Goal: Communication & Community: Share content

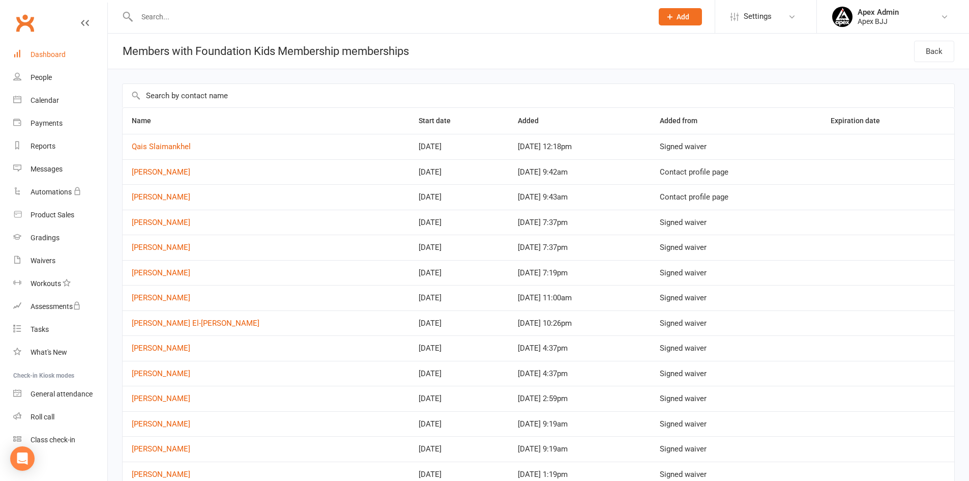
click at [54, 53] on div "Dashboard" at bounding box center [48, 54] width 35 height 8
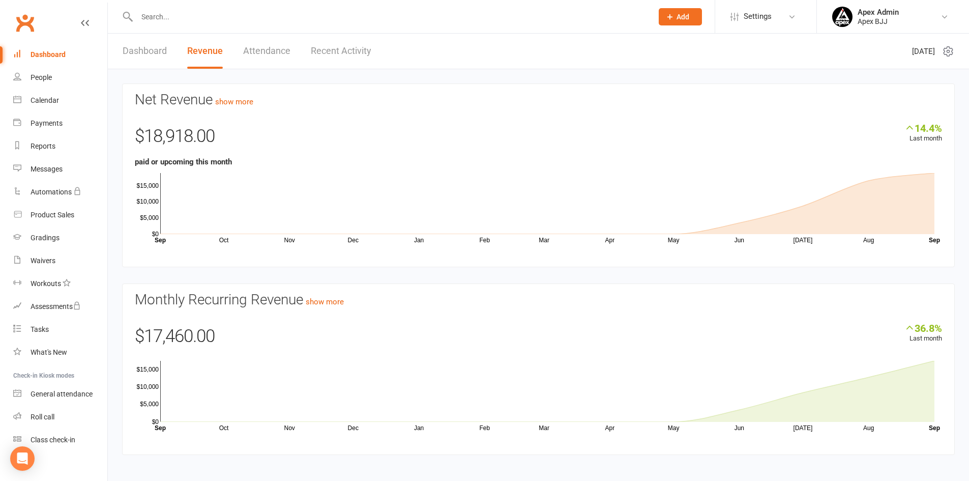
click at [153, 52] on link "Dashboard" at bounding box center [145, 51] width 44 height 35
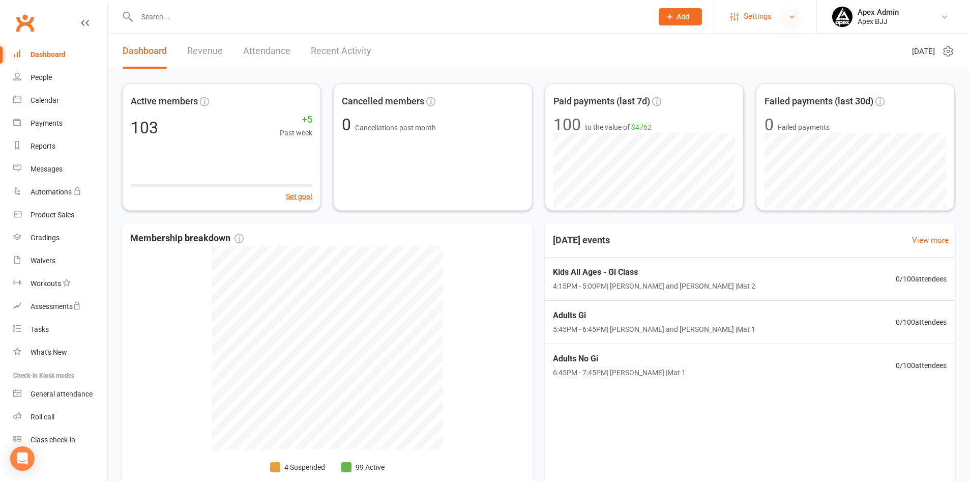
click at [793, 17] on icon at bounding box center [792, 17] width 8 height 8
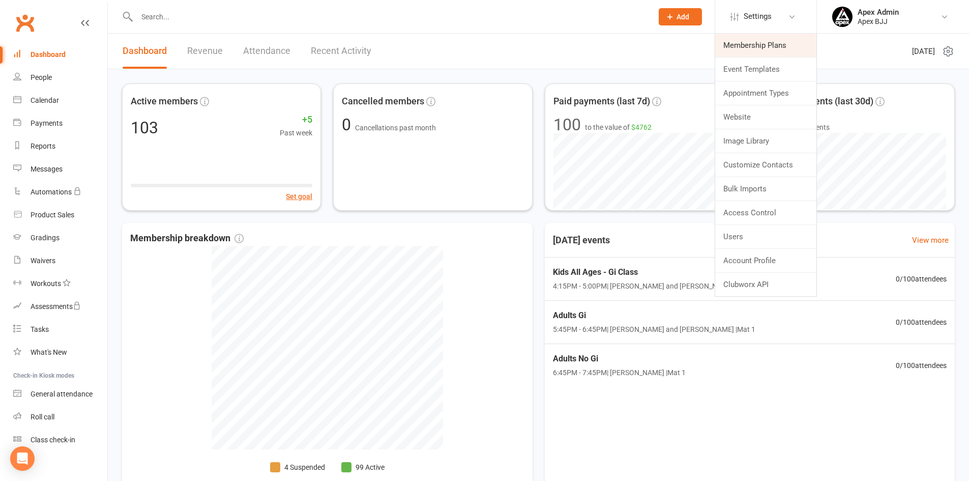
click at [789, 51] on link "Membership Plans" at bounding box center [765, 45] width 101 height 23
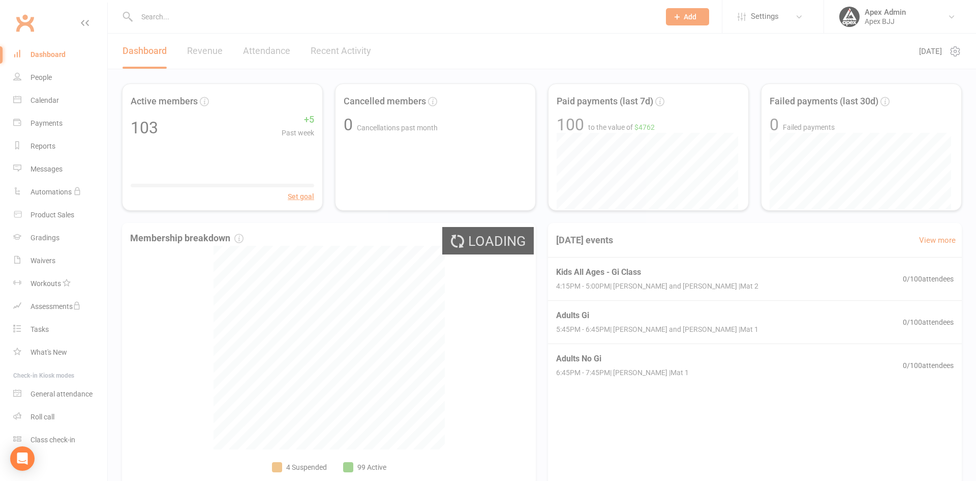
select select "100"
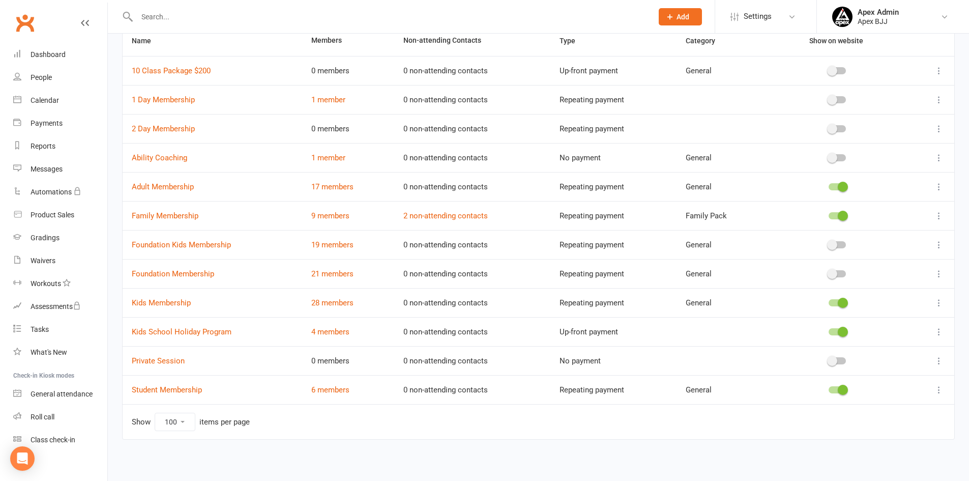
scroll to position [85, 0]
click at [347, 300] on link "28 members" at bounding box center [332, 300] width 42 height 9
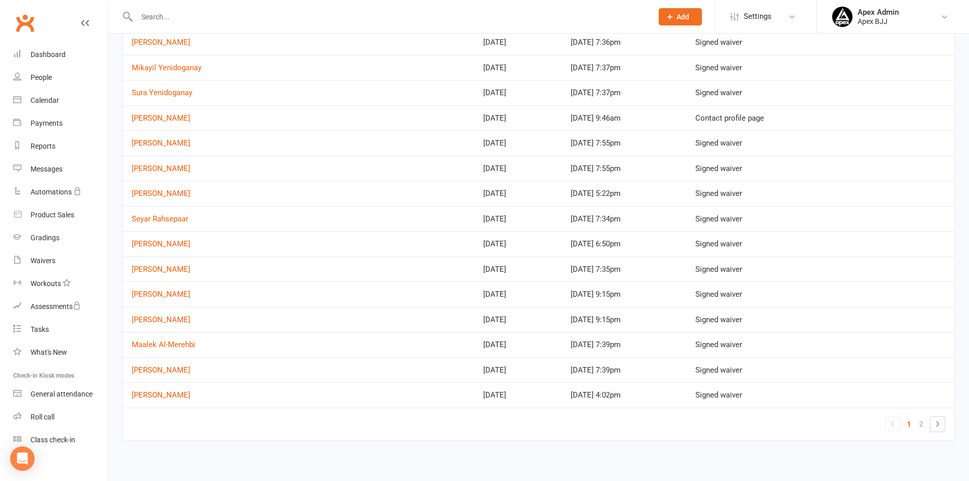
scroll to position [305, 0]
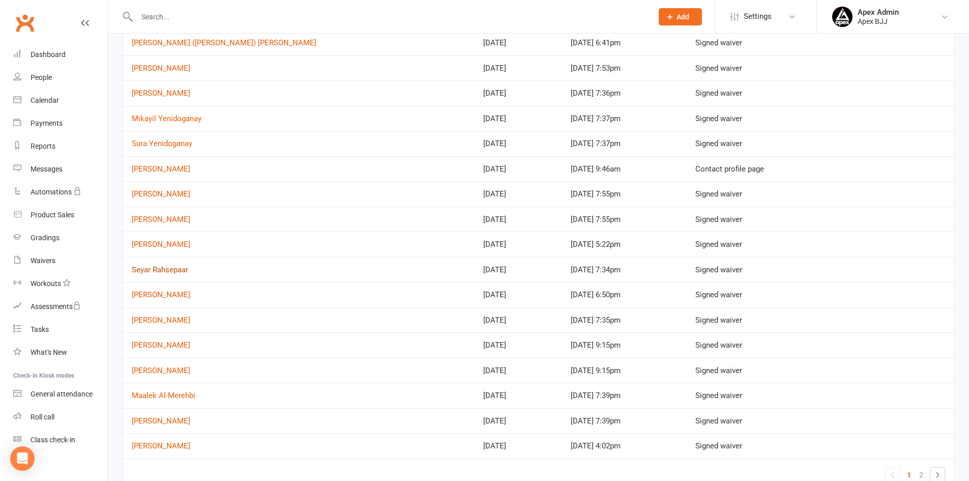
click at [175, 268] on link "Seyar Rahsepaar" at bounding box center [160, 269] width 56 height 9
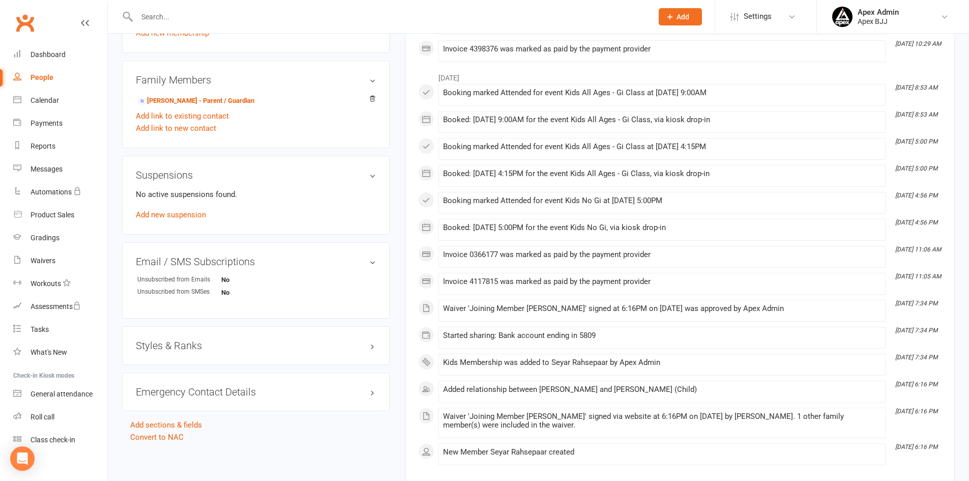
scroll to position [509, 0]
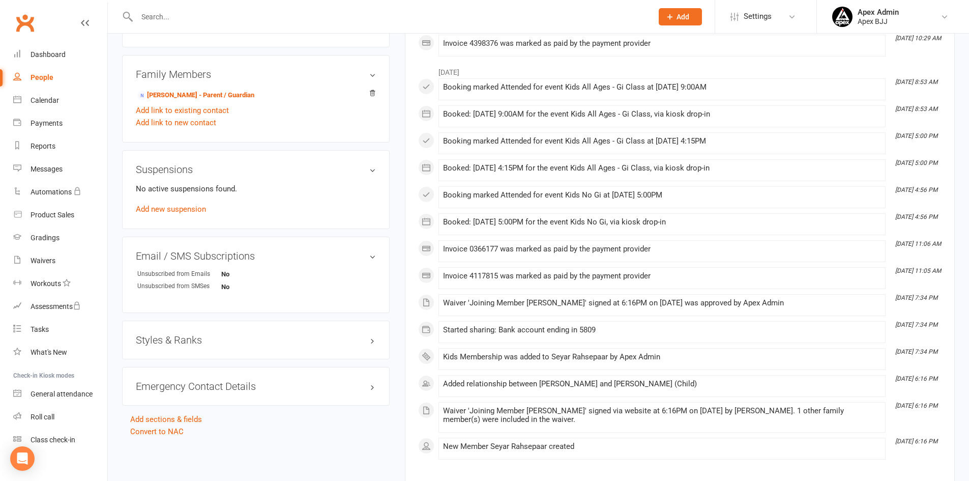
click at [214, 336] on h3 "Styles & Ranks" at bounding box center [256, 339] width 240 height 11
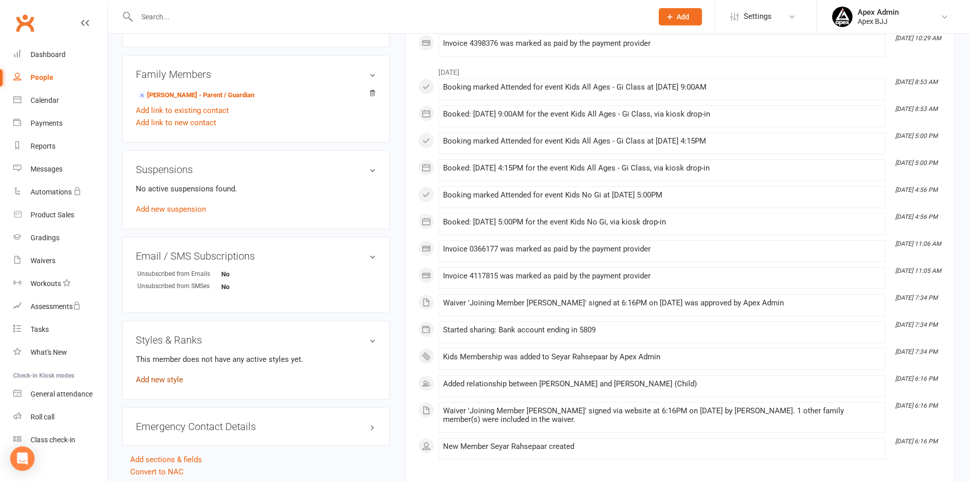
click at [173, 380] on link "Add new style" at bounding box center [159, 379] width 47 height 9
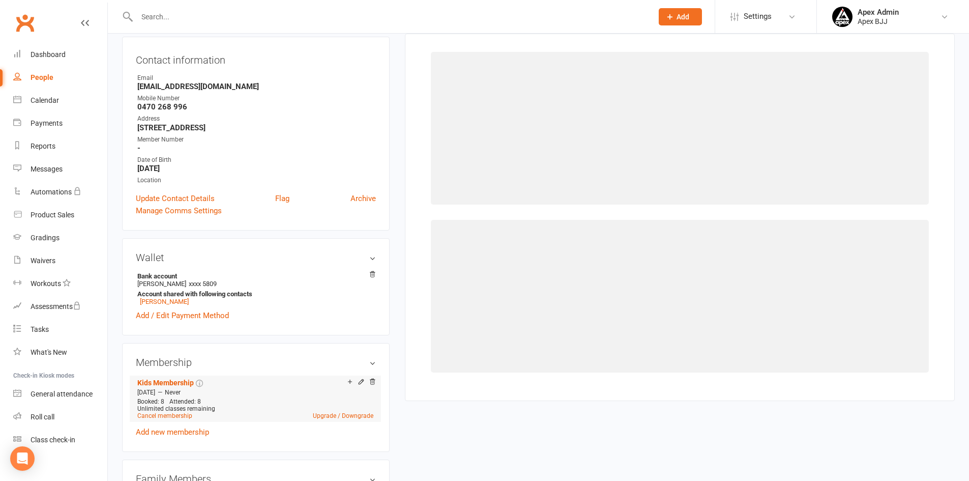
scroll to position [87, 0]
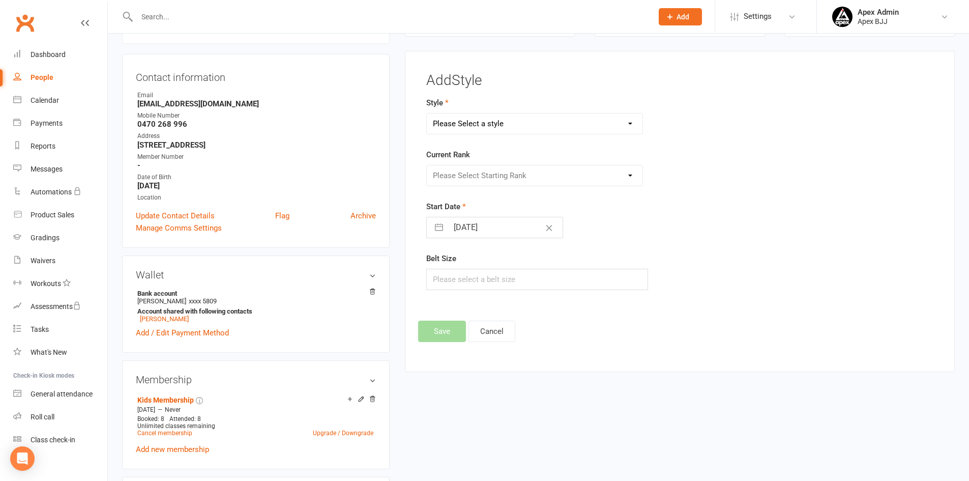
click at [532, 131] on select "Please Select a style Blue Belt Brown Belt Kids White Belt Purple Belt White Be…" at bounding box center [535, 123] width 216 height 20
select select "3748"
click at [427, 113] on select "Please Select a style Blue Belt Brown Belt Kids White Belt Purple Belt White Be…" at bounding box center [535, 123] width 216 height 20
click at [506, 179] on select "Please Select Starting Rank 1 Stripe Yellow 2 Stripe Yellow 3 Stripe Yellow 2 S…" at bounding box center [535, 175] width 216 height 20
select select "44912"
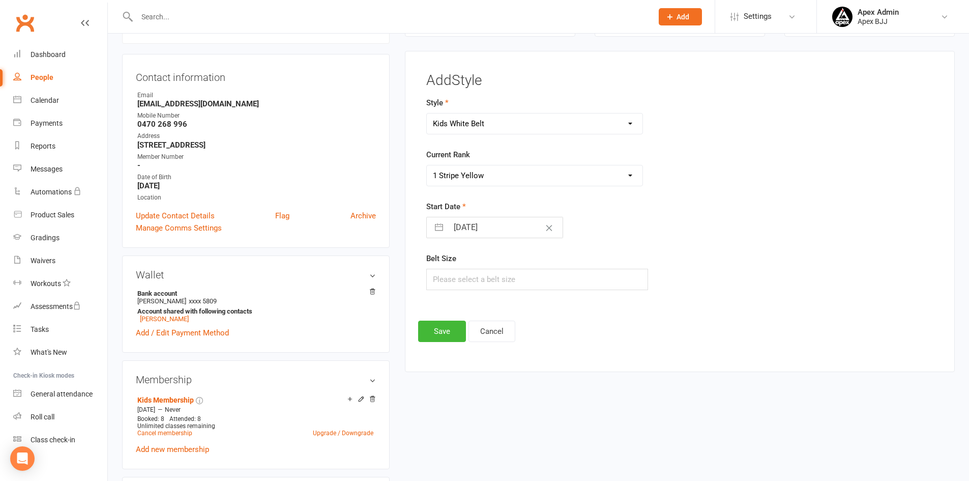
click at [427, 165] on select "Please Select Starting Rank 1 Stripe Yellow 2 Stripe Yellow 3 Stripe Yellow 2 S…" at bounding box center [535, 175] width 216 height 20
select select "7"
select select "2025"
select select "8"
select select "2025"
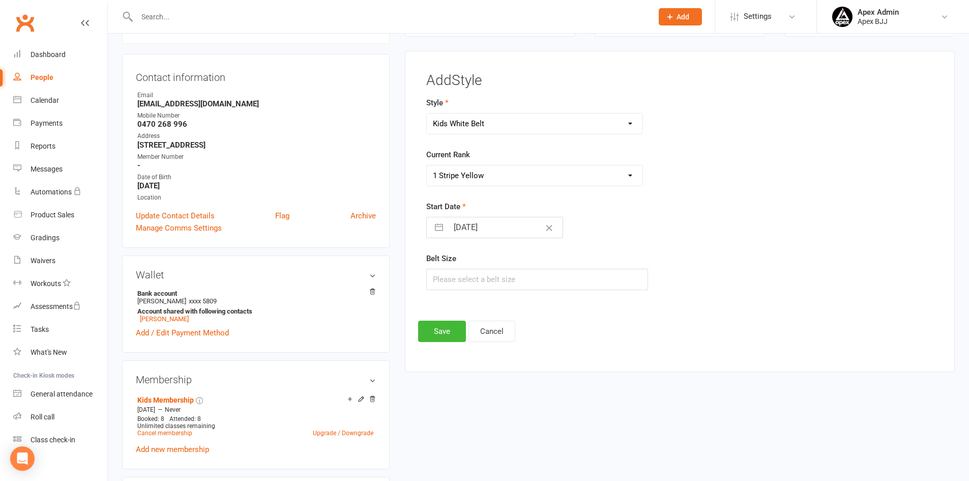
select select "9"
select select "2025"
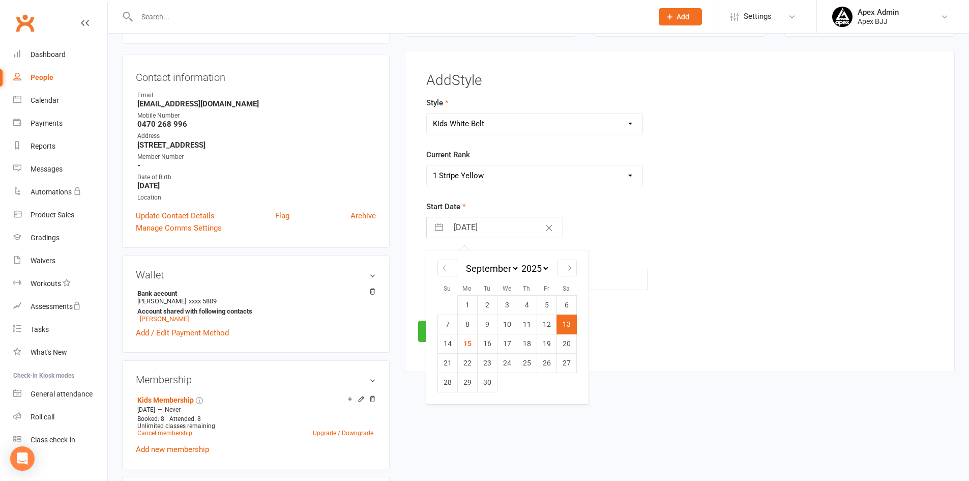
click at [483, 230] on input "[DATE]" at bounding box center [505, 227] width 114 height 20
click at [688, 315] on div "Add Style Style Blue Belt Brown Belt Kids White Belt Purple Belt White Belt Cur…" at bounding box center [679, 207] width 523 height 269
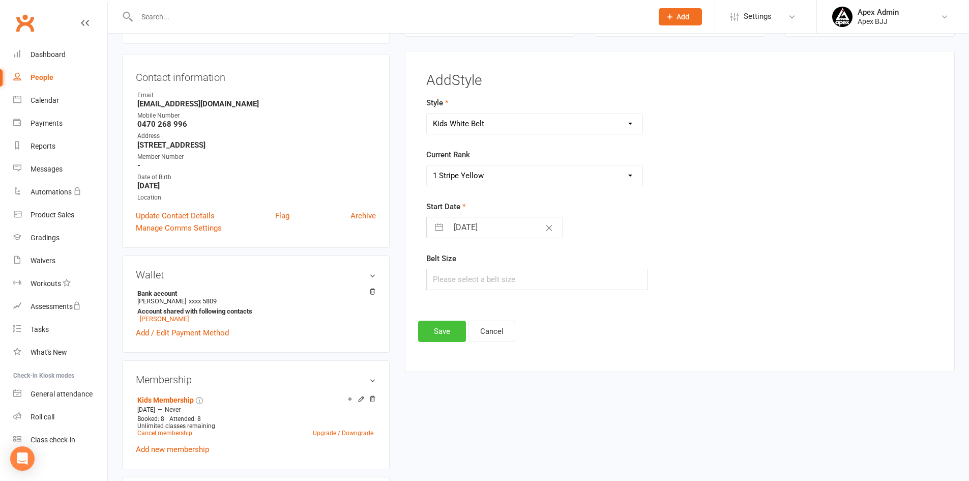
click at [445, 327] on button "Save" at bounding box center [442, 330] width 48 height 21
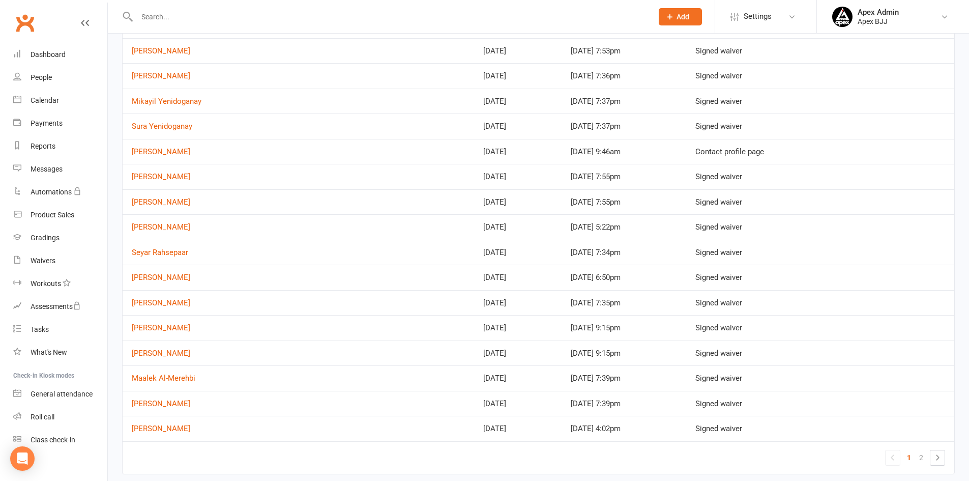
scroll to position [305, 0]
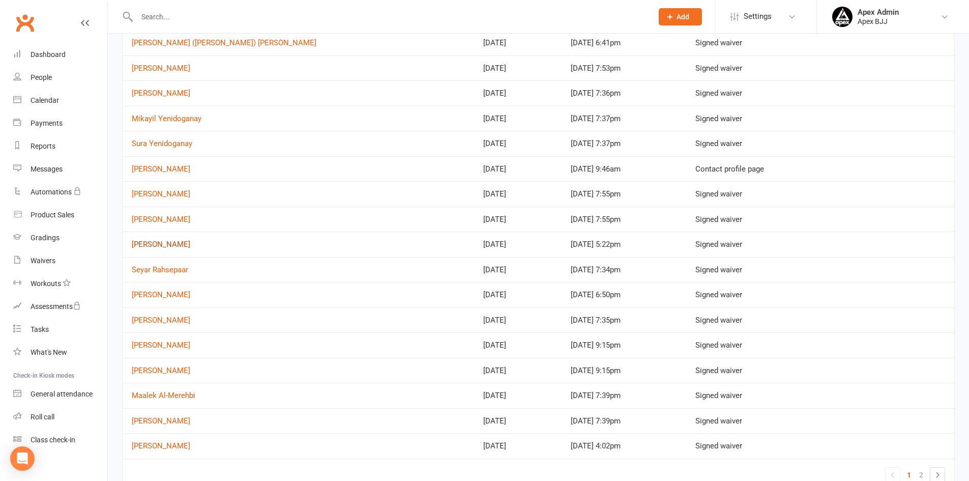
click at [174, 243] on link "[PERSON_NAME]" at bounding box center [161, 244] width 58 height 9
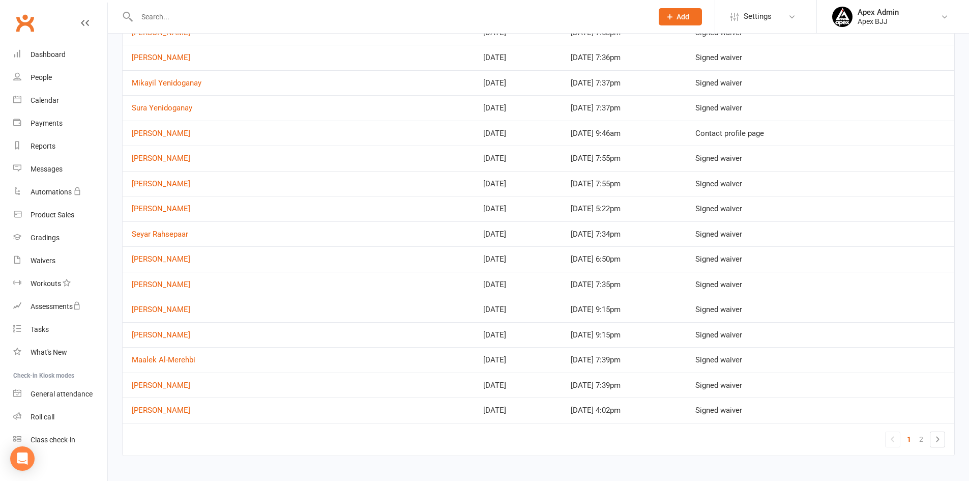
scroll to position [356, 0]
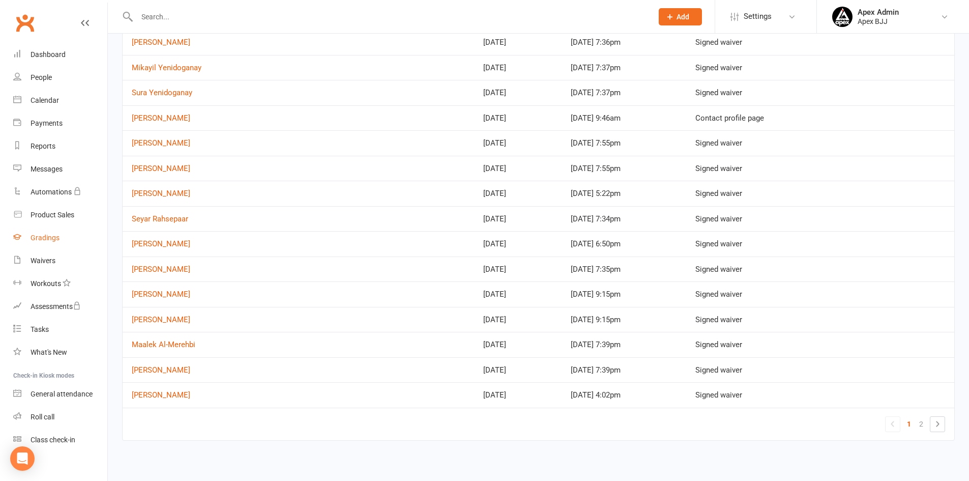
click at [45, 239] on div "Gradings" at bounding box center [45, 237] width 29 height 8
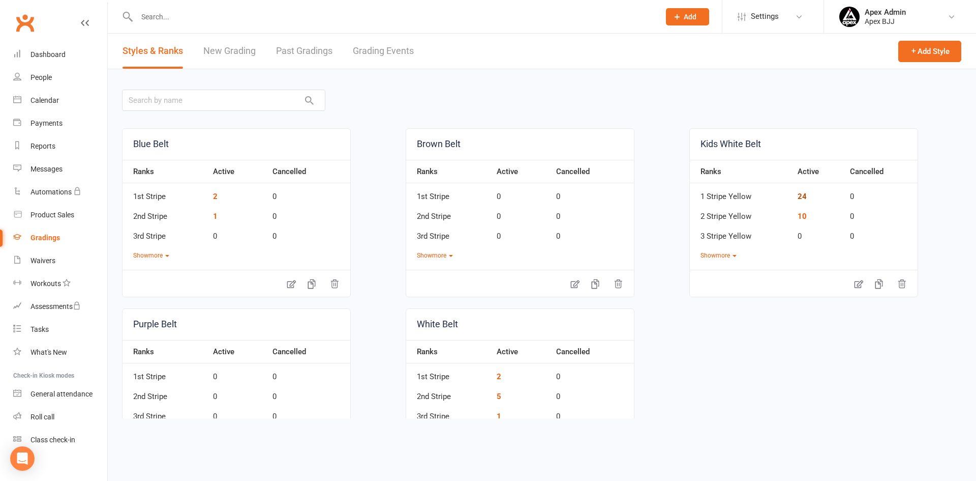
click at [798, 196] on link "24" at bounding box center [802, 196] width 9 height 9
click at [798, 215] on link "10" at bounding box center [802, 216] width 9 height 9
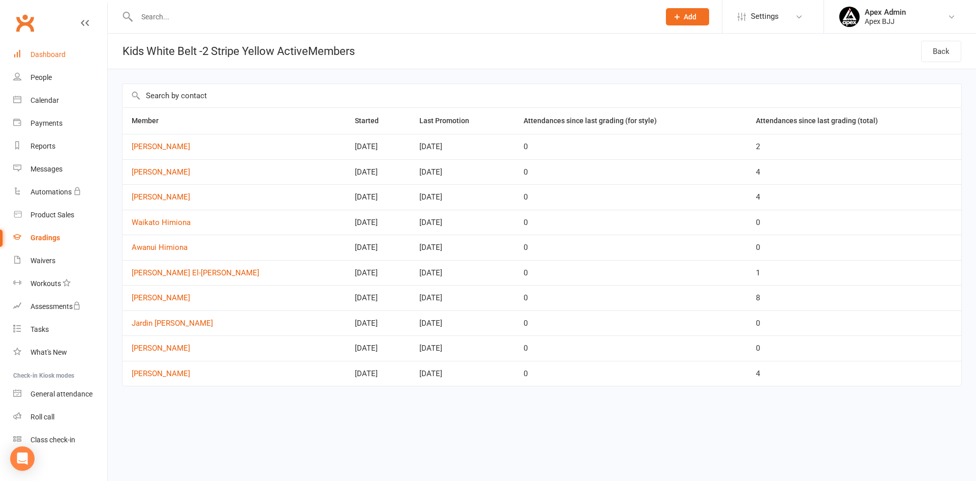
click at [52, 56] on div "Dashboard" at bounding box center [48, 54] width 35 height 8
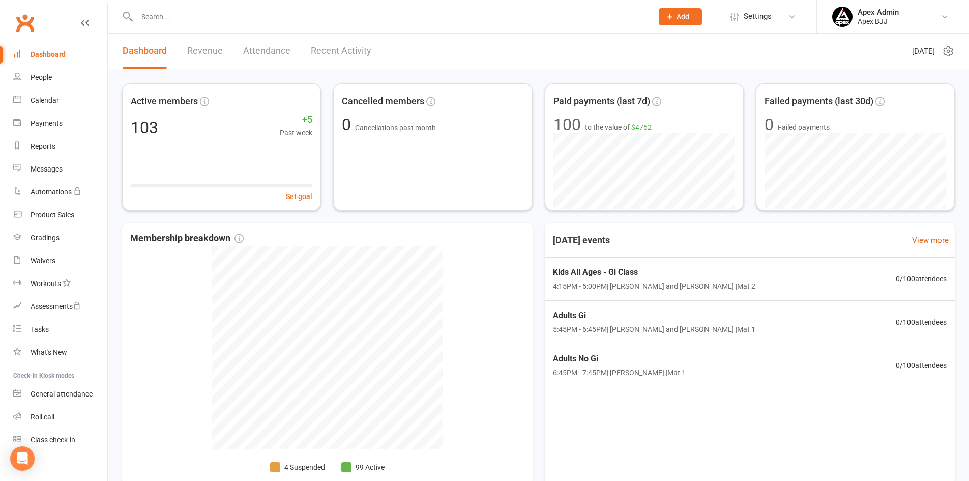
click at [325, 46] on link "Recent Activity" at bounding box center [341, 51] width 61 height 35
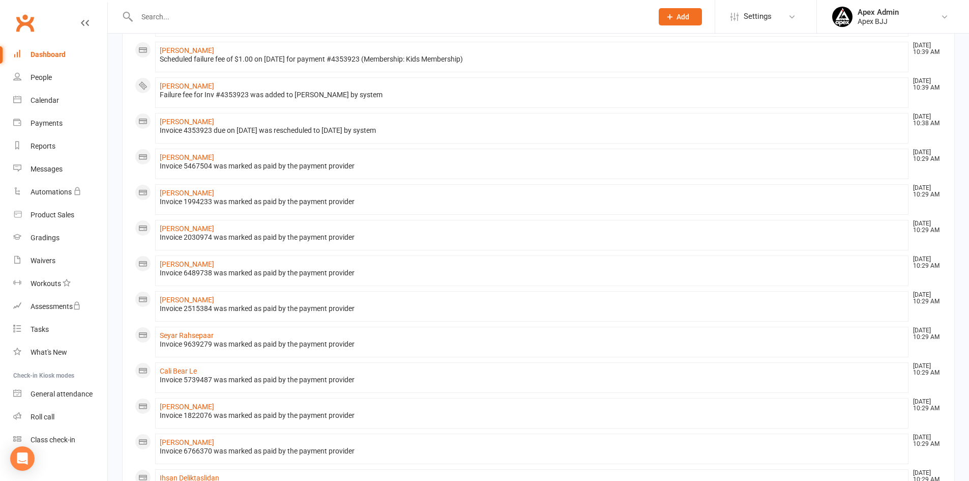
scroll to position [141, 0]
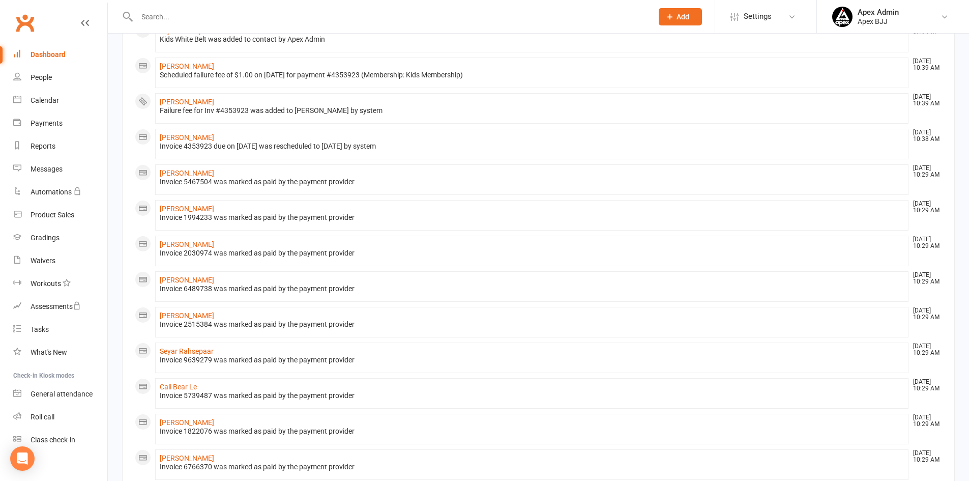
click at [50, 56] on div "Dashboard" at bounding box center [48, 54] width 35 height 8
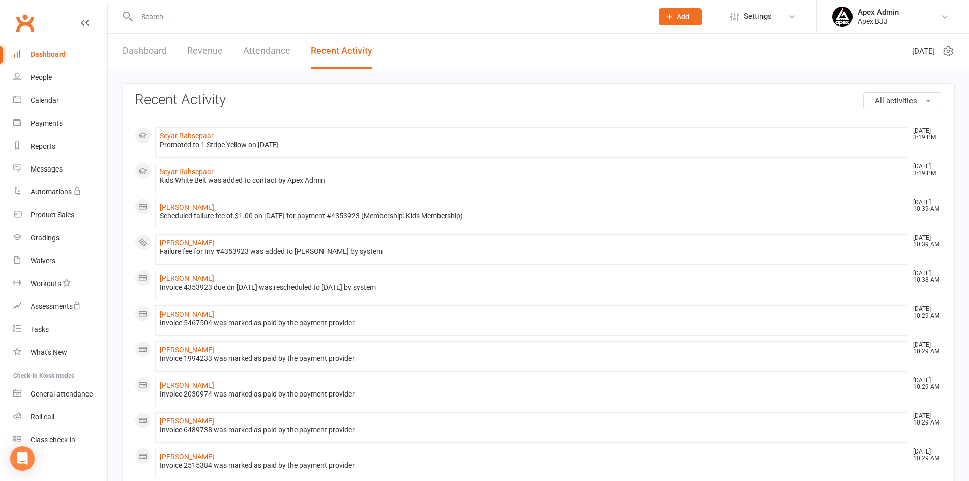
click at [156, 48] on link "Dashboard" at bounding box center [145, 51] width 44 height 35
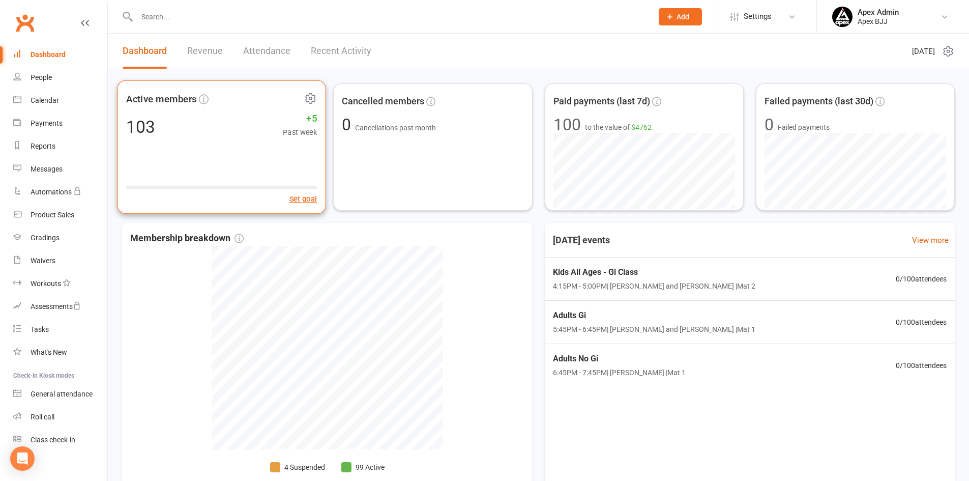
click at [313, 117] on span "+5" at bounding box center [300, 118] width 34 height 15
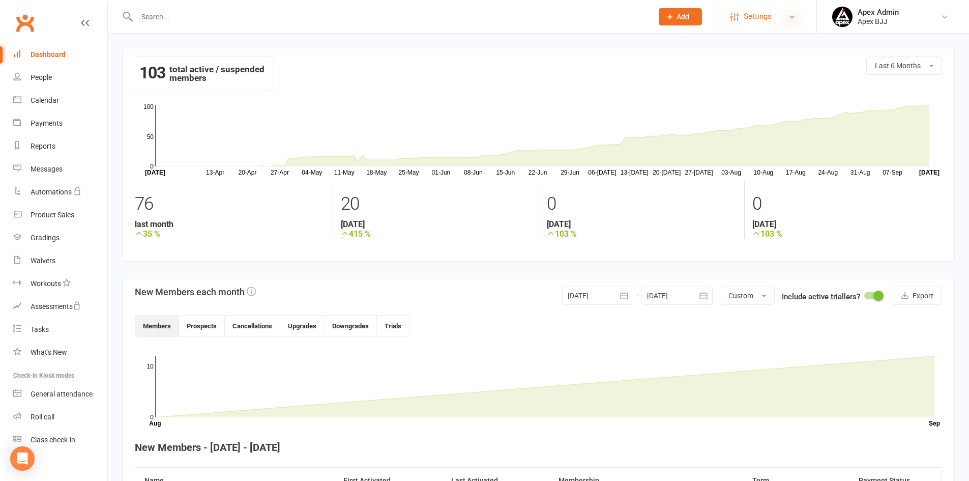
click at [790, 17] on icon at bounding box center [792, 17] width 8 height 8
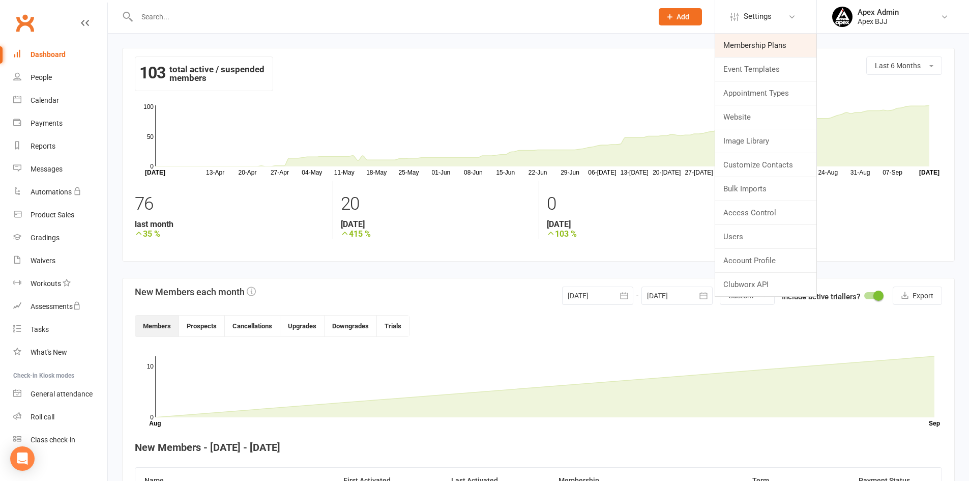
click at [759, 48] on link "Membership Plans" at bounding box center [765, 45] width 101 height 23
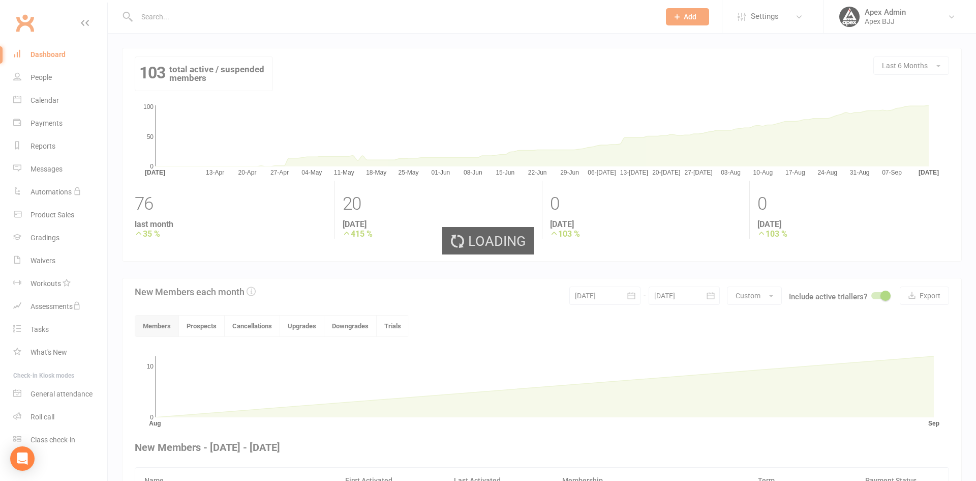
select select "100"
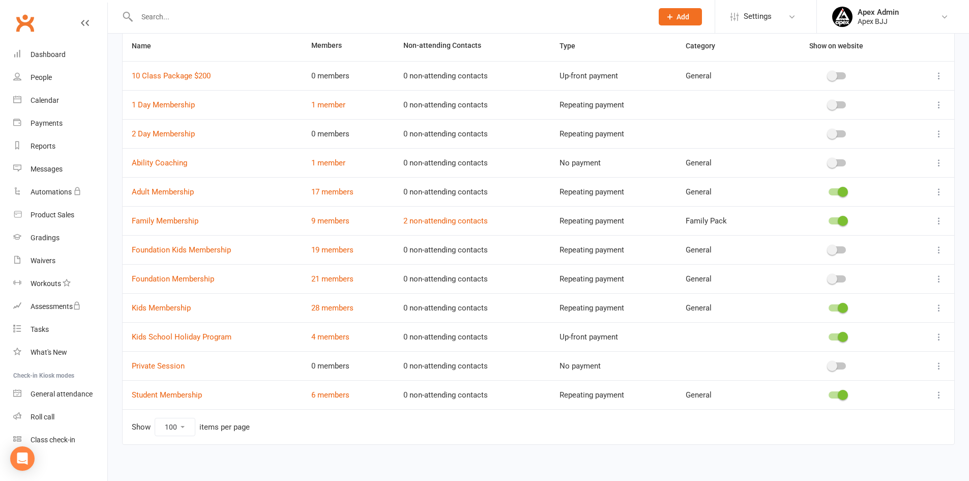
scroll to position [85, 0]
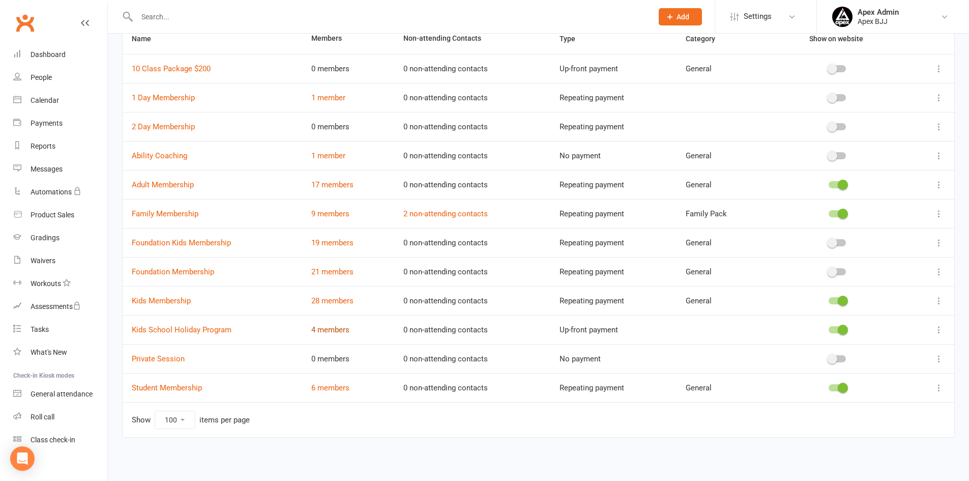
click at [335, 331] on link "4 members" at bounding box center [330, 329] width 38 height 9
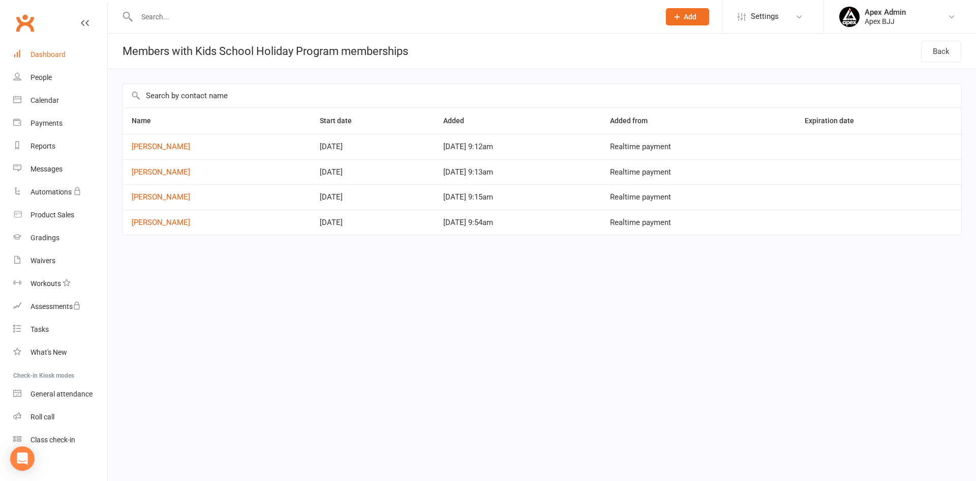
click at [53, 56] on div "Dashboard" at bounding box center [48, 54] width 35 height 8
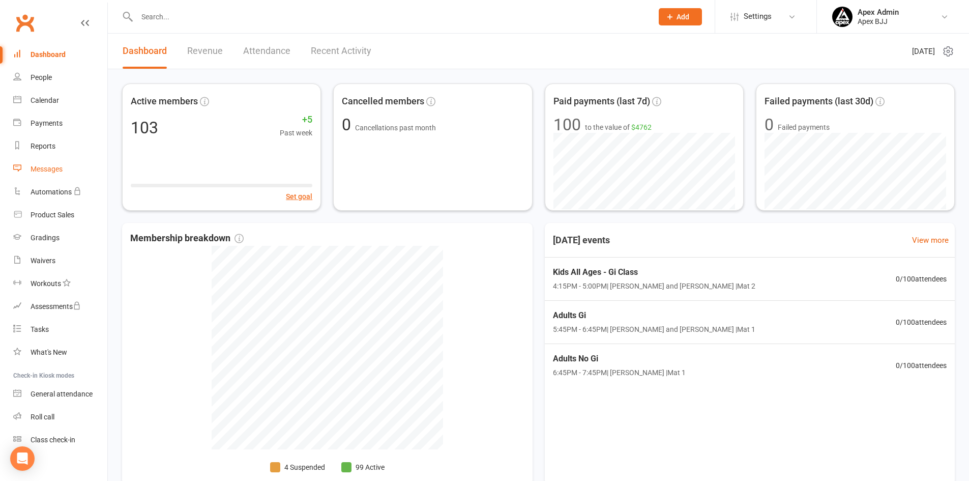
click at [56, 169] on div "Messages" at bounding box center [47, 169] width 32 height 8
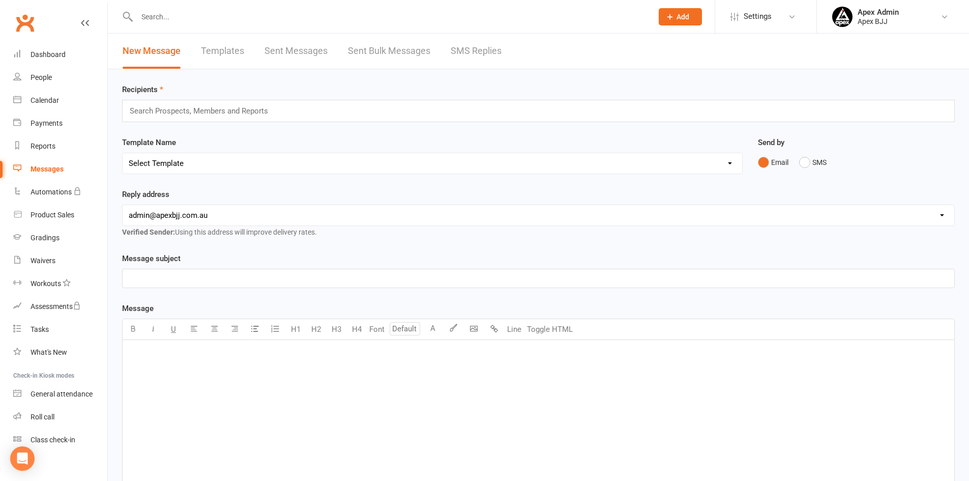
click at [189, 115] on input "text" at bounding box center [203, 110] width 149 height 13
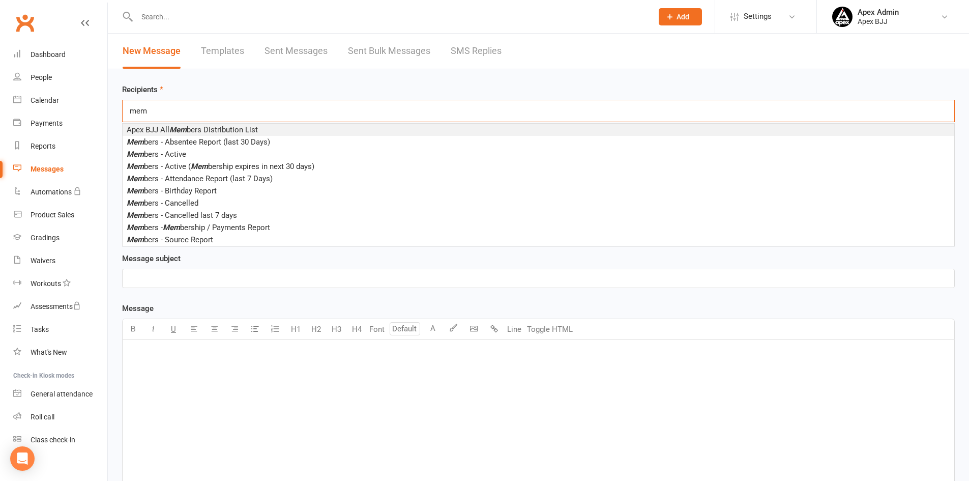
type input "mem"
click at [190, 129] on span "Apex BJJ All Mem bers Distribution List" at bounding box center [192, 129] width 131 height 9
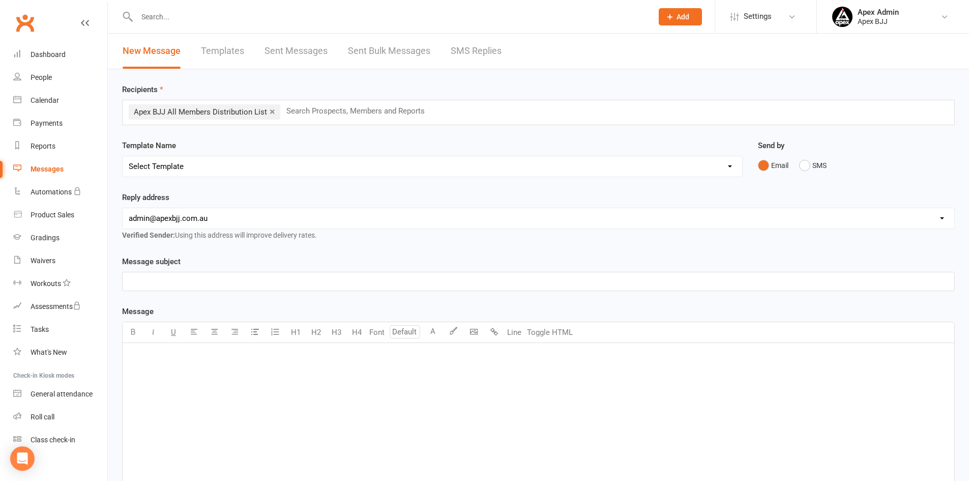
click at [194, 165] on select "Select Template [SMS] [Default template - review before using] Appointment remi…" at bounding box center [432, 166] width 619 height 20
click at [196, 164] on select "Select Template [SMS] [Default template - review before using] Appointment remi…" at bounding box center [432, 166] width 619 height 20
click at [169, 280] on p "﻿" at bounding box center [538, 281] width 819 height 12
click at [147, 280] on span "[PERSON_NAME] Holiday Program" at bounding box center [187, 281] width 117 height 9
click at [216, 350] on p "﻿" at bounding box center [538, 356] width 819 height 12
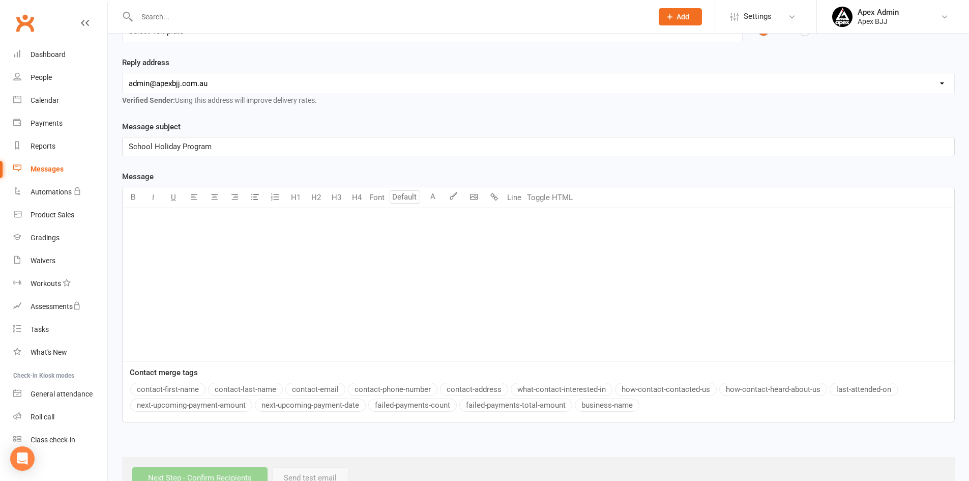
scroll to position [116, 0]
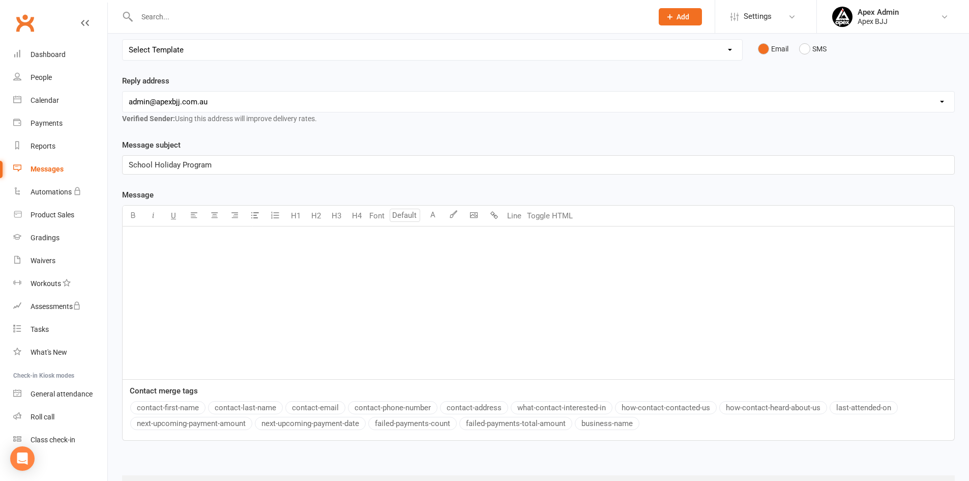
click at [137, 243] on p "﻿" at bounding box center [538, 239] width 819 height 12
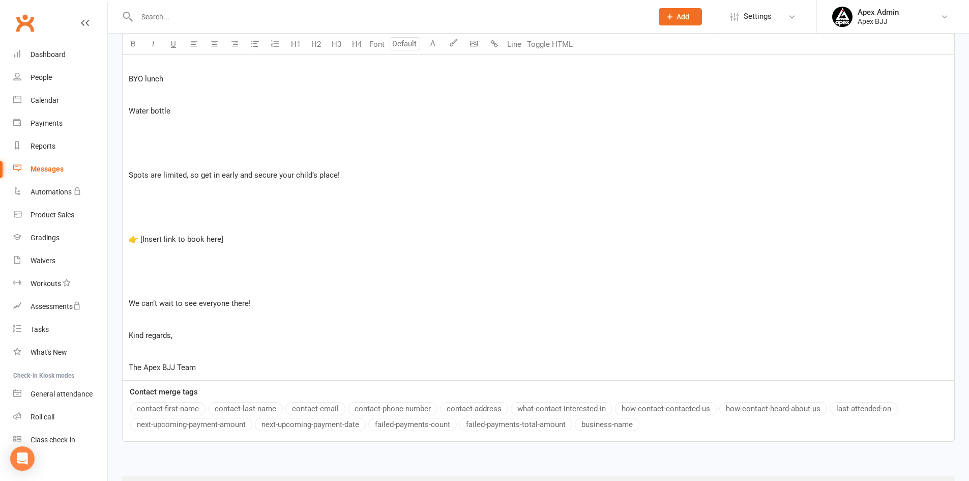
scroll to position [612, 0]
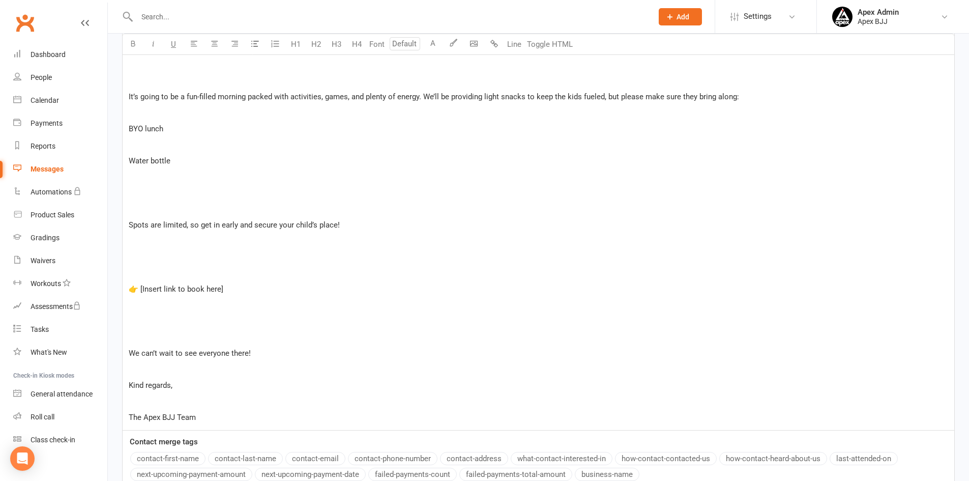
click at [173, 206] on p "﻿" at bounding box center [538, 208] width 819 height 12
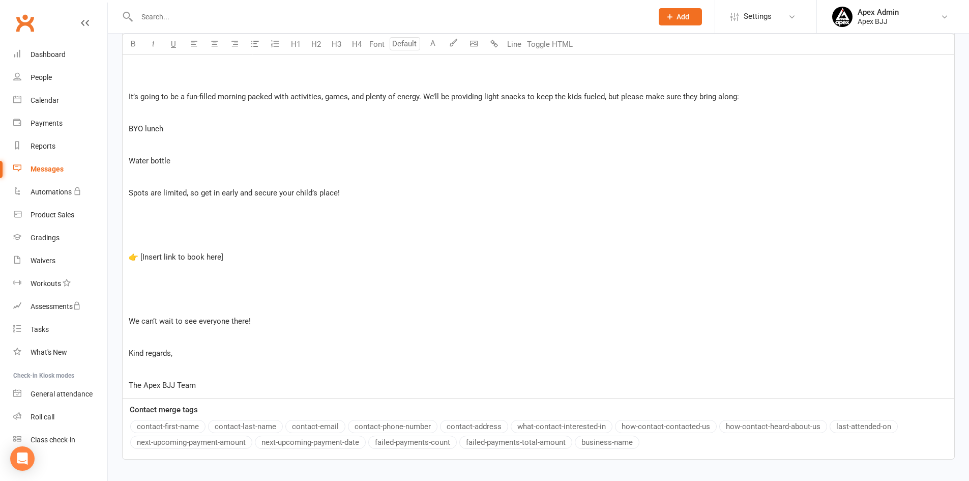
click at [150, 151] on p "﻿" at bounding box center [538, 144] width 819 height 12
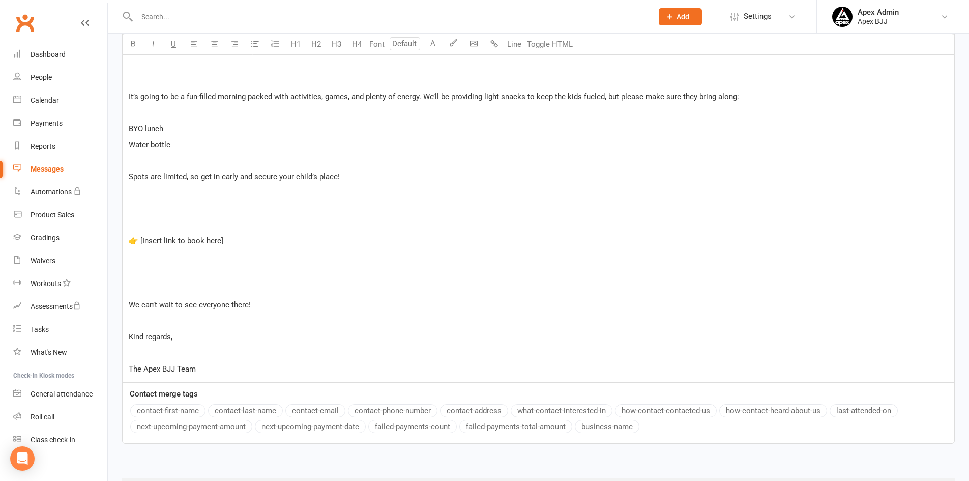
click at [587, 95] on span "It’s going to be a fun-filled morning packed with activities, games, and plenty…" at bounding box center [434, 96] width 610 height 9
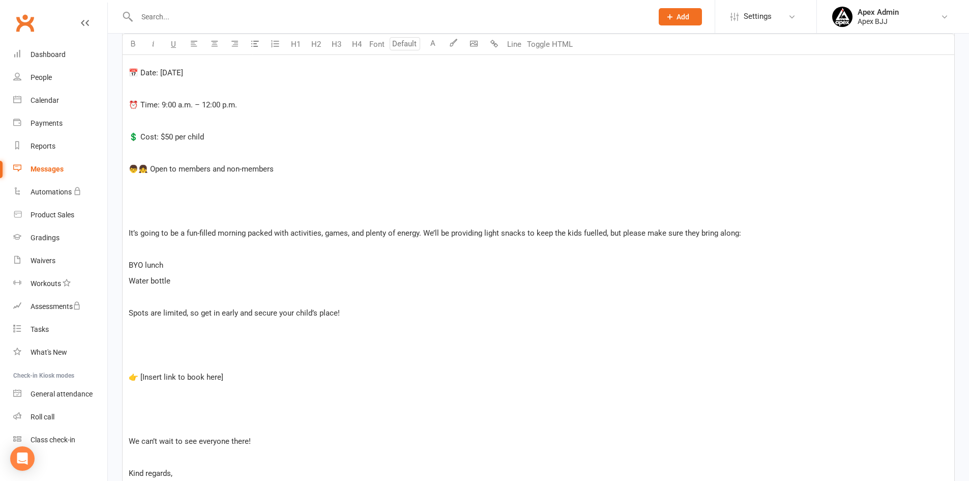
scroll to position [459, 0]
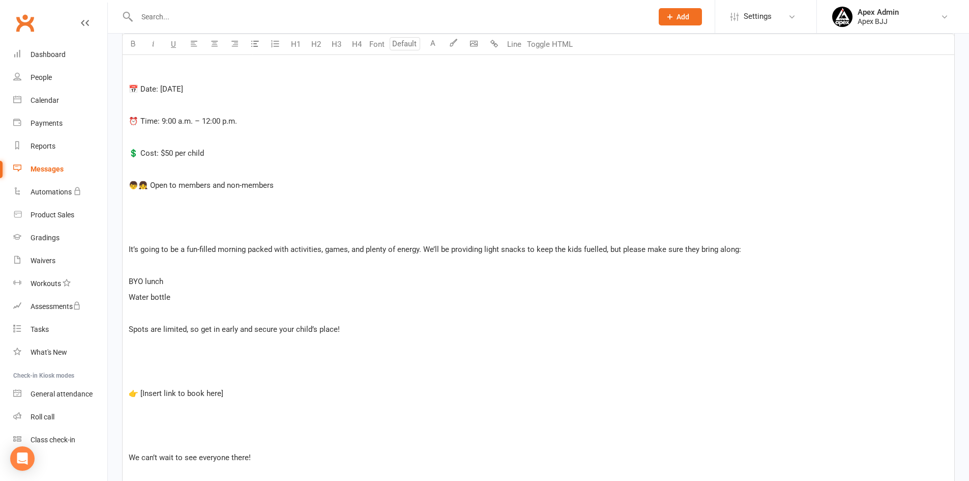
click at [137, 220] on p "﻿" at bounding box center [538, 217] width 819 height 12
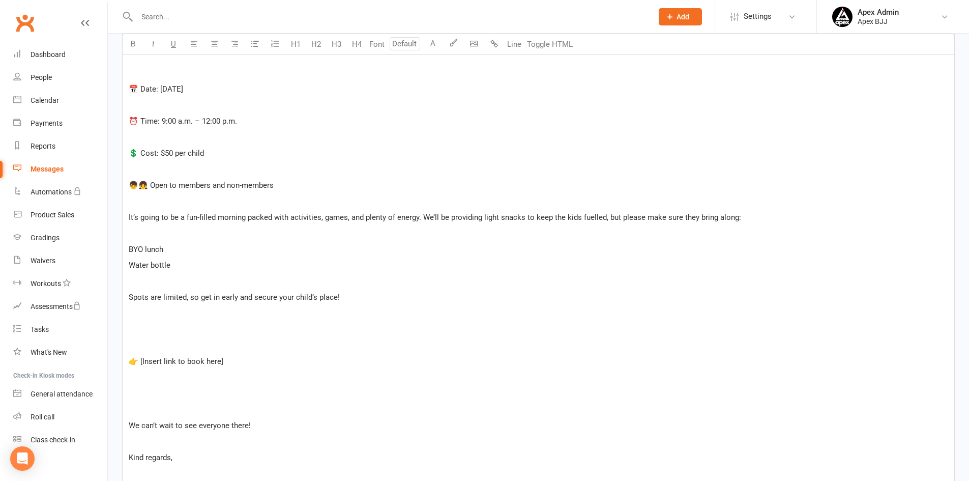
click at [150, 185] on span "👦👧 Open to members and non-members" at bounding box center [201, 185] width 145 height 9
click at [130, 184] on span "Open to members and non-members" at bounding box center [191, 185] width 124 height 9
click at [140, 153] on span "💲 Cost: $50 per child" at bounding box center [166, 153] width 75 height 9
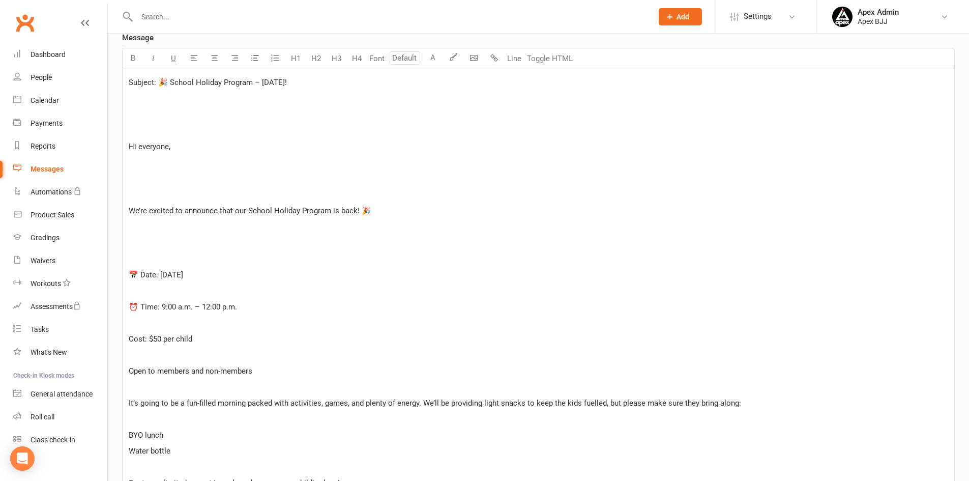
scroll to position [256, 0]
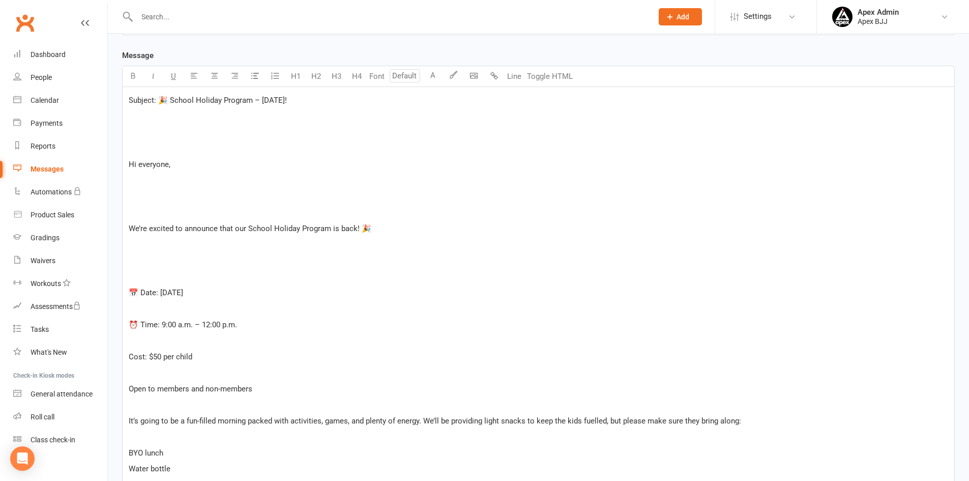
click at [157, 202] on div "Subject: 🎉 School Holiday Program – [DATE]! ﻿ ﻿ ﻿ Hi everyone, ﻿ ﻿ ﻿ We’re exci…" at bounding box center [539, 396] width 832 height 619
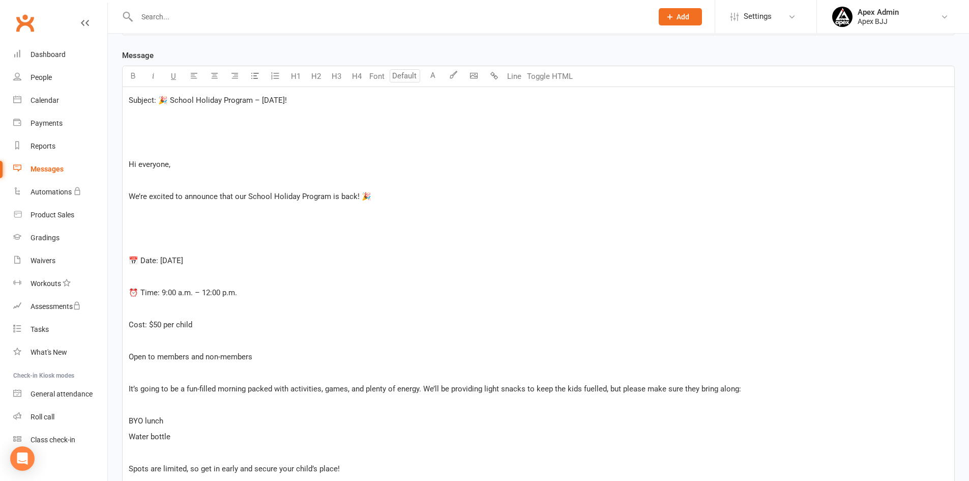
click at [158, 238] on p "﻿" at bounding box center [538, 244] width 819 height 12
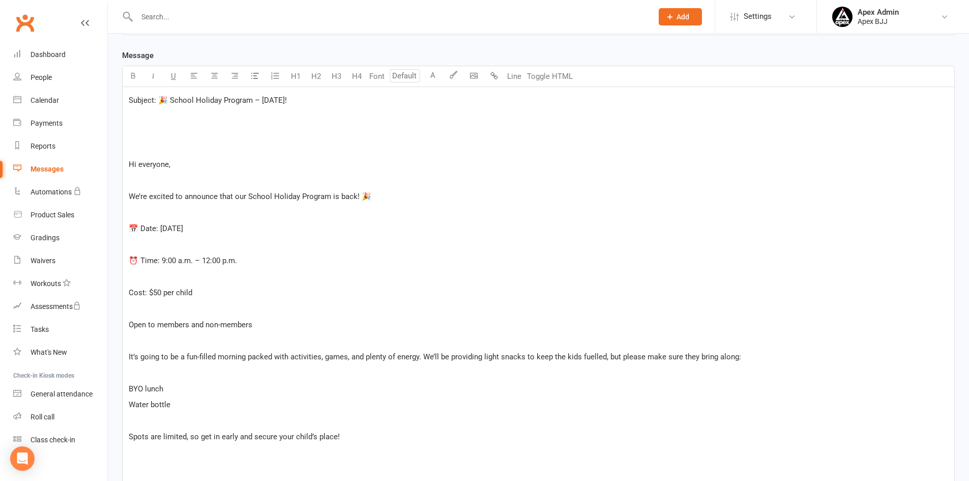
drag, startPoint x: 302, startPoint y: 99, endPoint x: 166, endPoint y: 94, distance: 135.9
click at [166, 94] on p "Subject: 🎉 School Holiday Program – [DATE]!" at bounding box center [538, 100] width 819 height 12
copy span "School Holiday Program – [DATE]!"
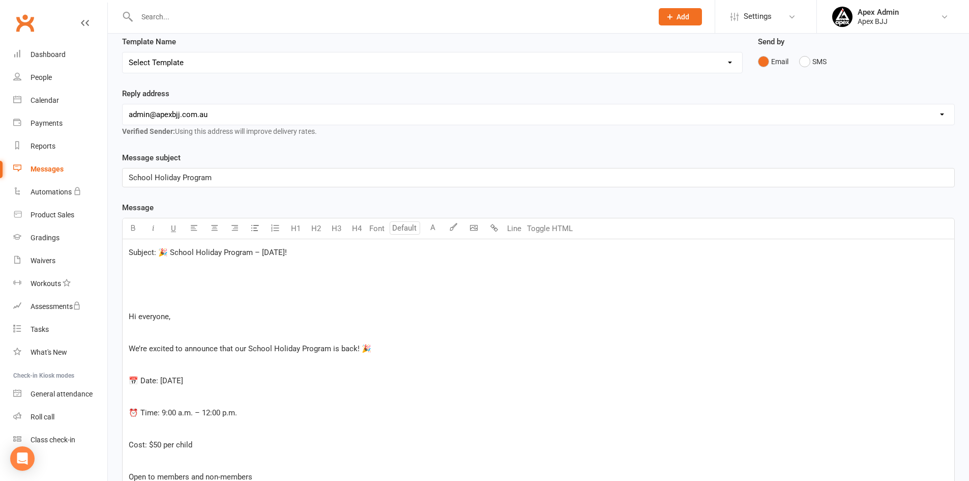
scroll to position [103, 0]
drag, startPoint x: 215, startPoint y: 176, endPoint x: 128, endPoint y: 173, distance: 87.0
click at [128, 173] on div "School Holiday Program" at bounding box center [539, 178] width 832 height 18
click at [137, 175] on p "﻿" at bounding box center [538, 178] width 819 height 12
drag, startPoint x: 130, startPoint y: 301, endPoint x: 131, endPoint y: 295, distance: 6.1
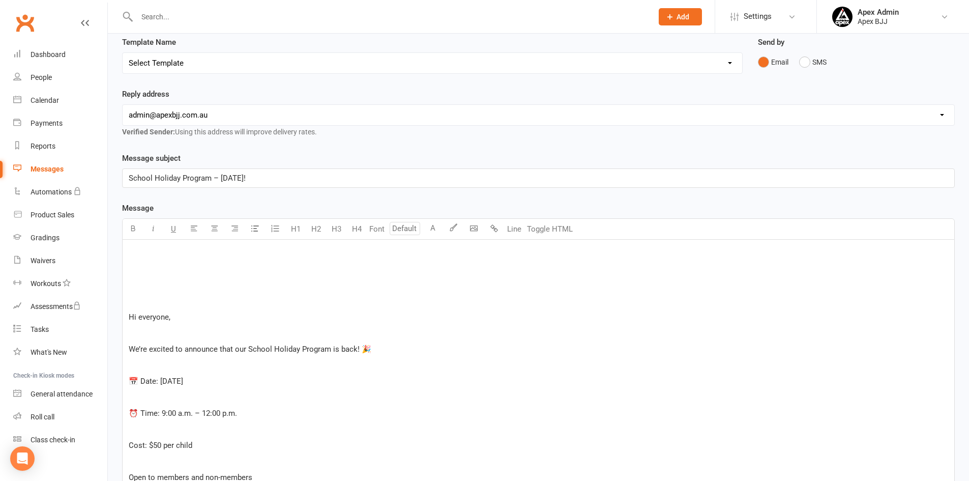
click at [130, 301] on p "﻿" at bounding box center [538, 300] width 819 height 12
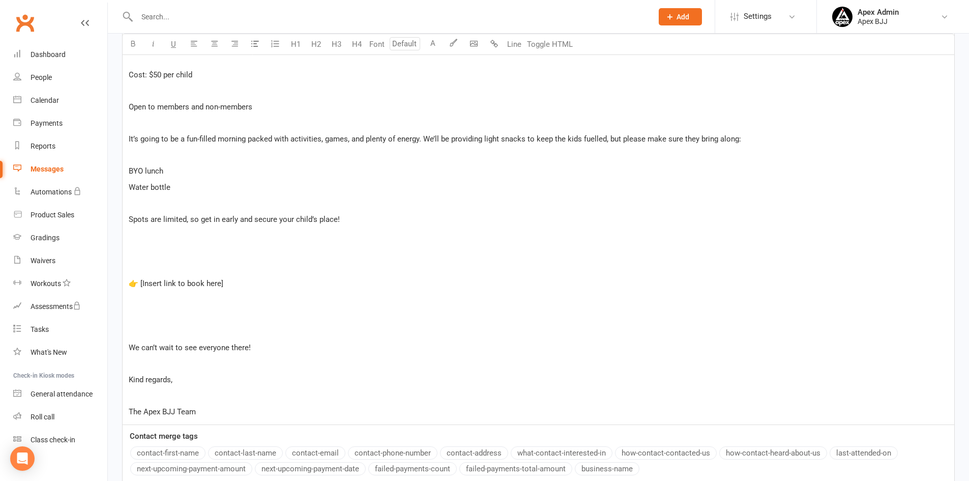
scroll to position [443, 0]
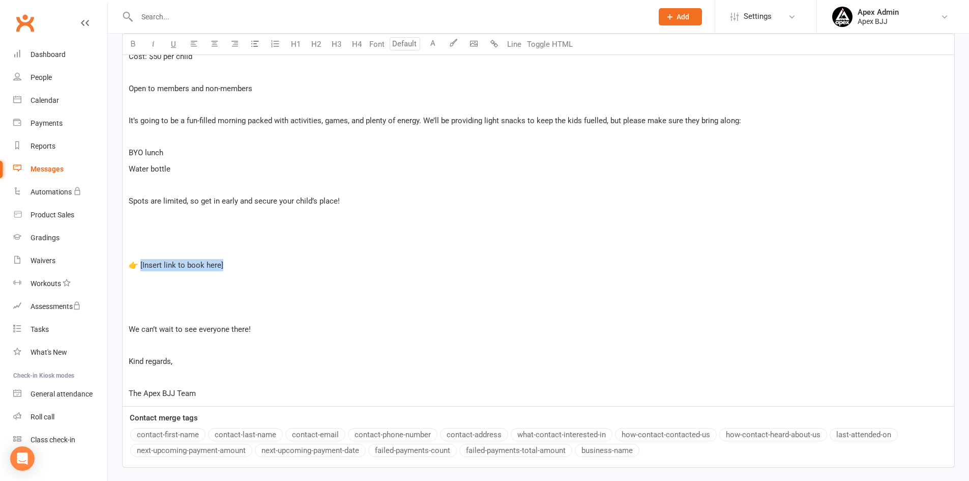
drag, startPoint x: 224, startPoint y: 263, endPoint x: 141, endPoint y: 261, distance: 82.9
click at [141, 261] on p "👉 [Insert link to book here]" at bounding box center [538, 265] width 819 height 12
click at [147, 263] on p "👉" at bounding box center [538, 265] width 819 height 12
click at [500, 290] on div "﻿ Hi everyone, ﻿ We’re excited to announce that our School Holiday Program is b…" at bounding box center [539, 152] width 832 height 507
drag, startPoint x: 506, startPoint y: 265, endPoint x: 140, endPoint y: 266, distance: 365.7
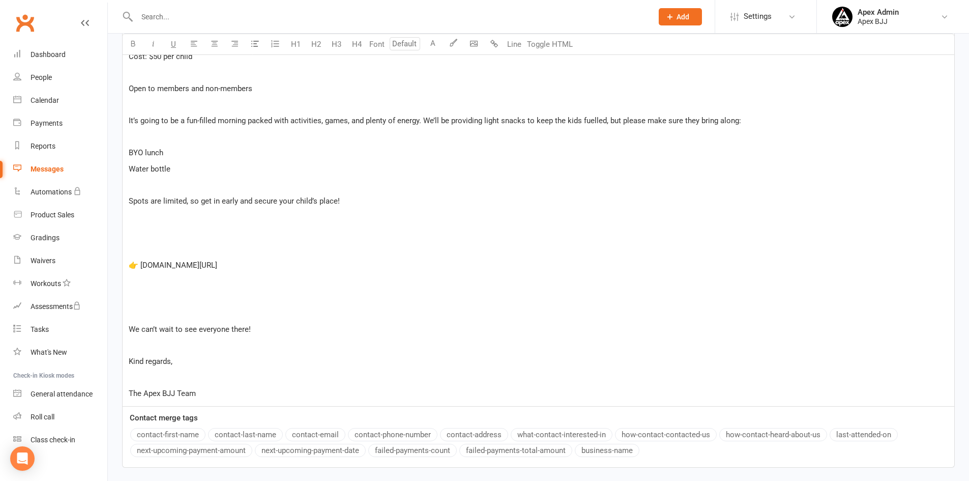
click at [140, 266] on span "👉 [DOMAIN_NAME][URL]" at bounding box center [173, 264] width 88 height 9
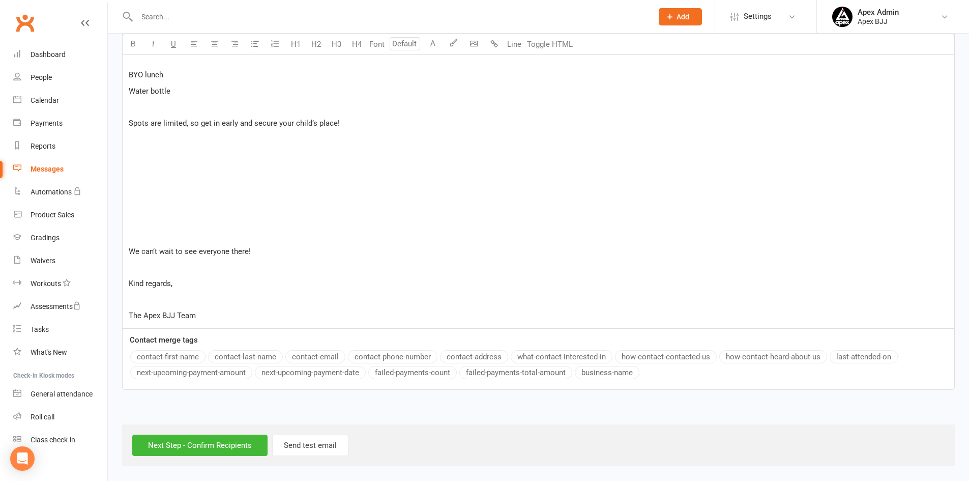
scroll to position [470, 0]
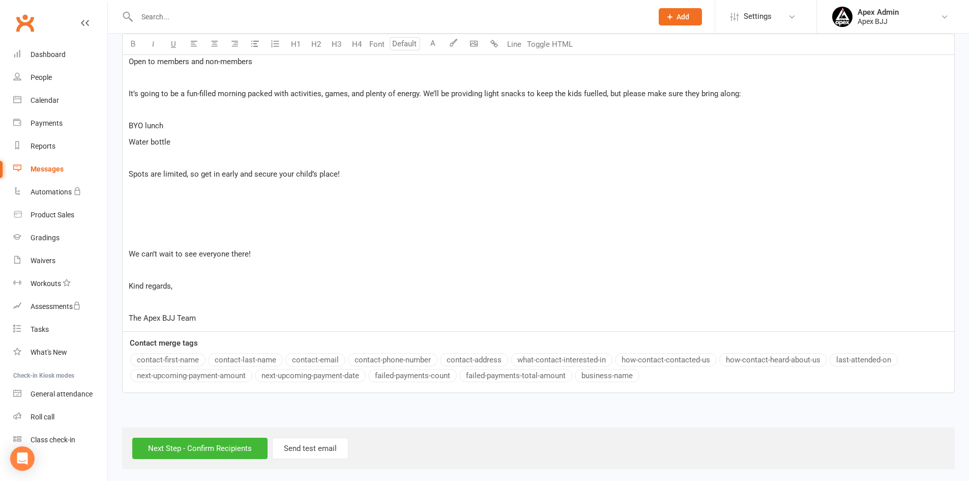
click at [221, 235] on p "﻿" at bounding box center [538, 238] width 819 height 12
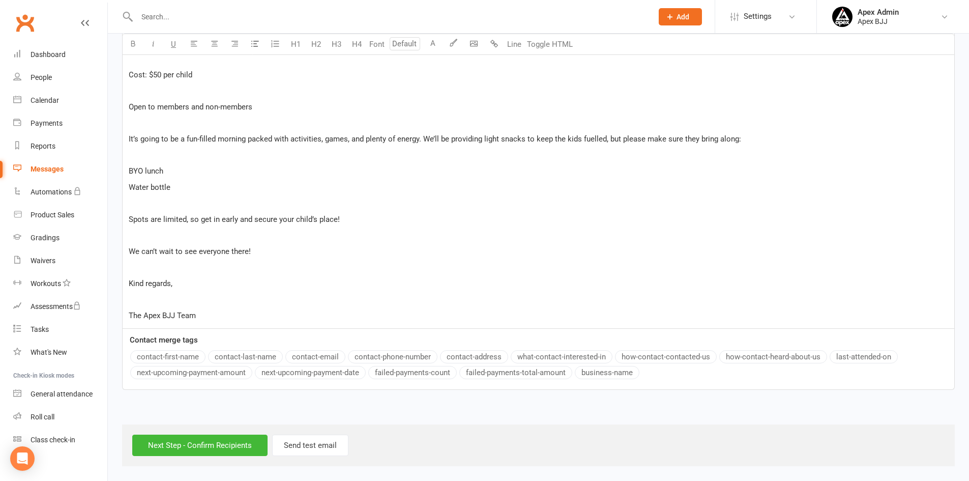
scroll to position [425, 0]
click at [270, 248] on p "We can’t wait to see everyone there!" at bounding box center [538, 251] width 819 height 12
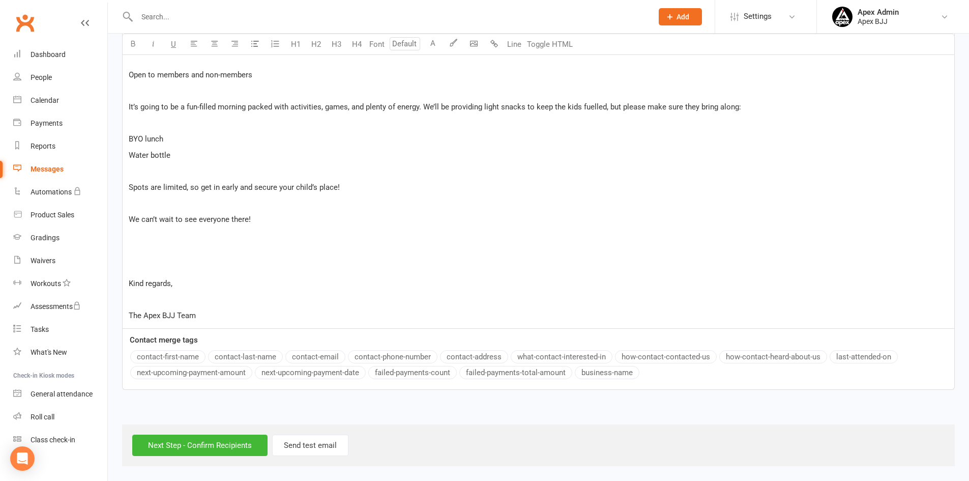
scroll to position [469, 0]
click at [315, 272] on p "﻿" at bounding box center [538, 267] width 819 height 12
drag, startPoint x: 302, startPoint y: 251, endPoint x: 130, endPoint y: 236, distance: 173.1
click at [130, 245] on p "[URL][DOMAIN_NAME]" at bounding box center [538, 251] width 819 height 12
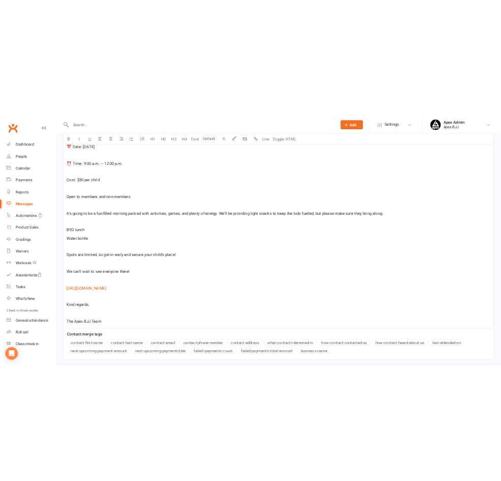
scroll to position [419, 0]
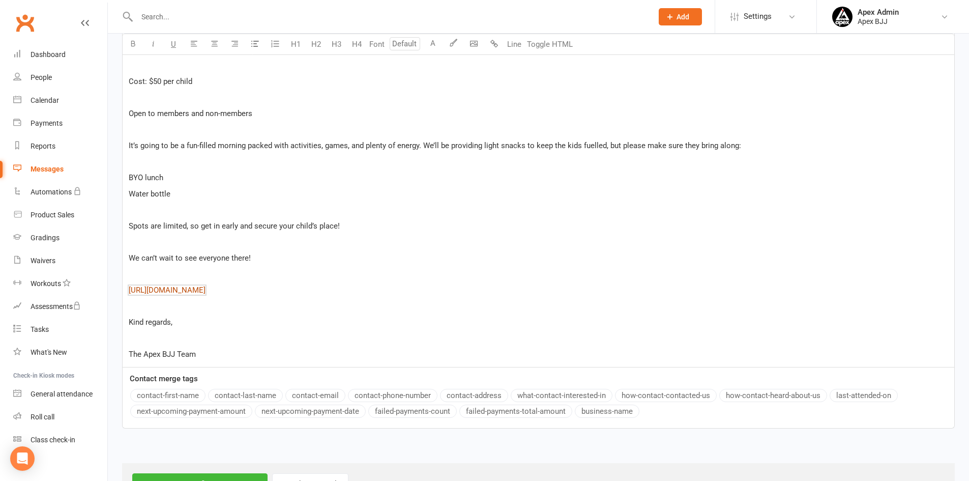
click at [205, 292] on span "[URL][DOMAIN_NAME]" at bounding box center [167, 289] width 77 height 9
click at [205, 290] on span "[URL][DOMAIN_NAME]" at bounding box center [167, 289] width 77 height 9
click at [205, 294] on span "[URL][DOMAIN_NAME]" at bounding box center [167, 289] width 77 height 9
click at [321, 312] on p "﻿" at bounding box center [538, 306] width 819 height 12
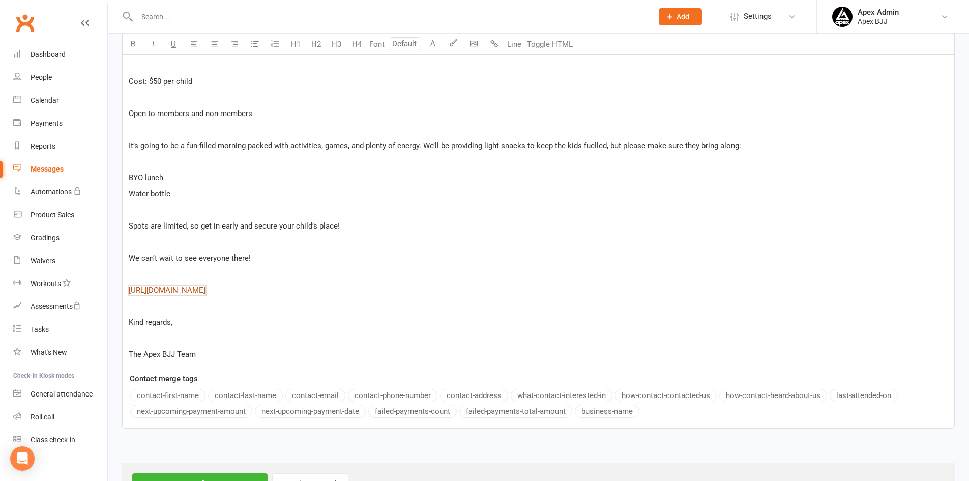
click at [205, 294] on span "[URL][DOMAIN_NAME]" at bounding box center [167, 289] width 77 height 9
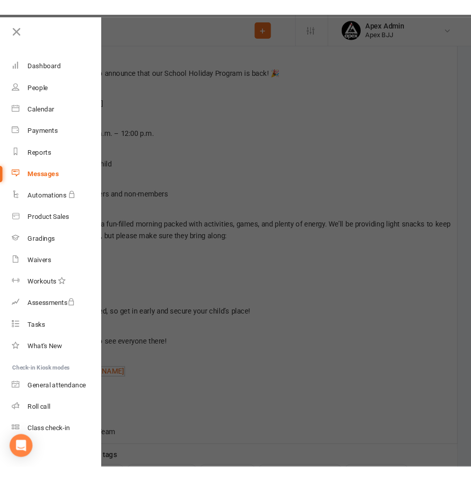
scroll to position [426, 0]
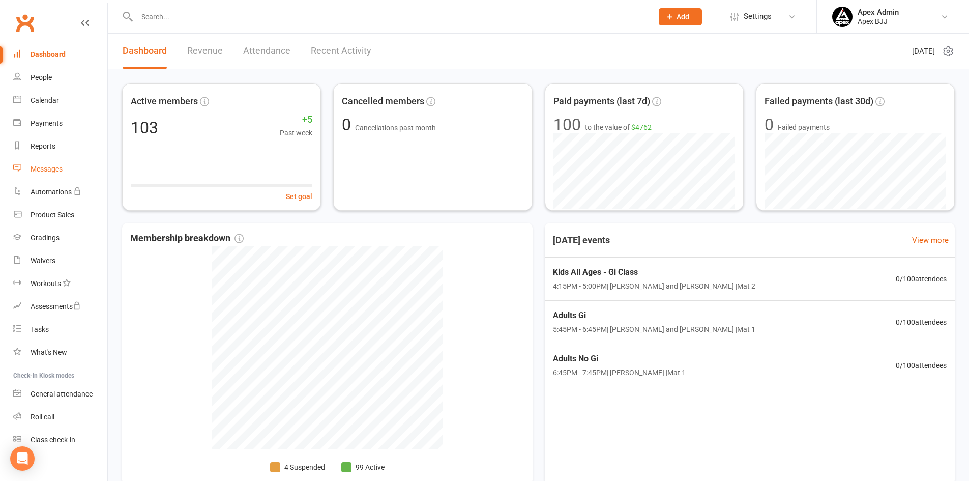
click at [54, 163] on link "Messages" at bounding box center [60, 169] width 94 height 23
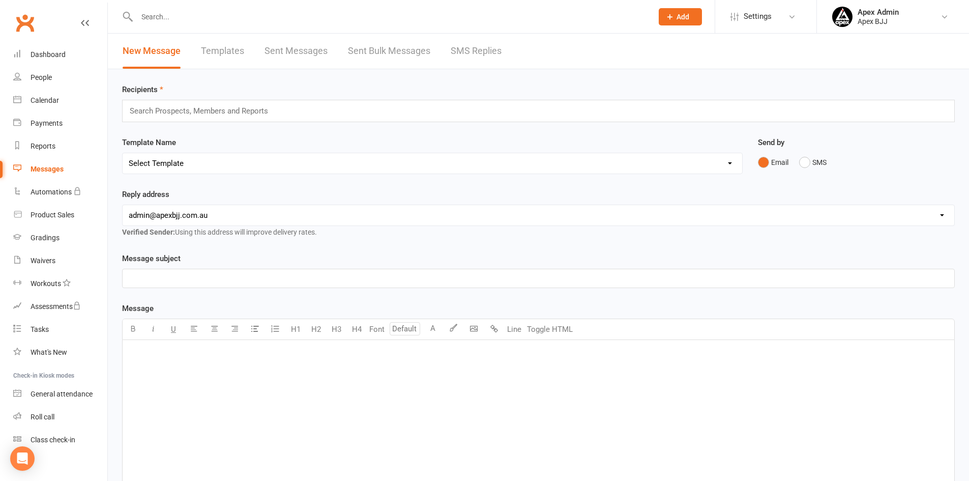
click at [235, 48] on link "Templates" at bounding box center [222, 51] width 43 height 35
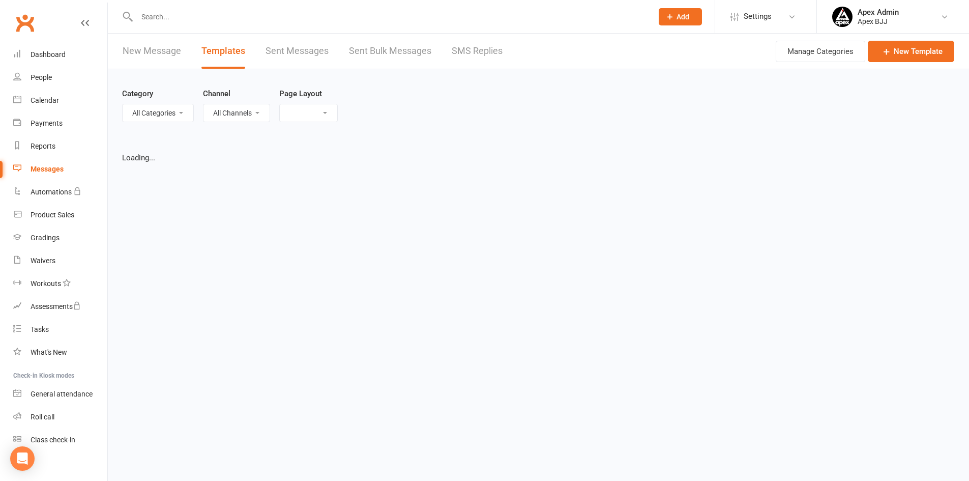
select select "grid"
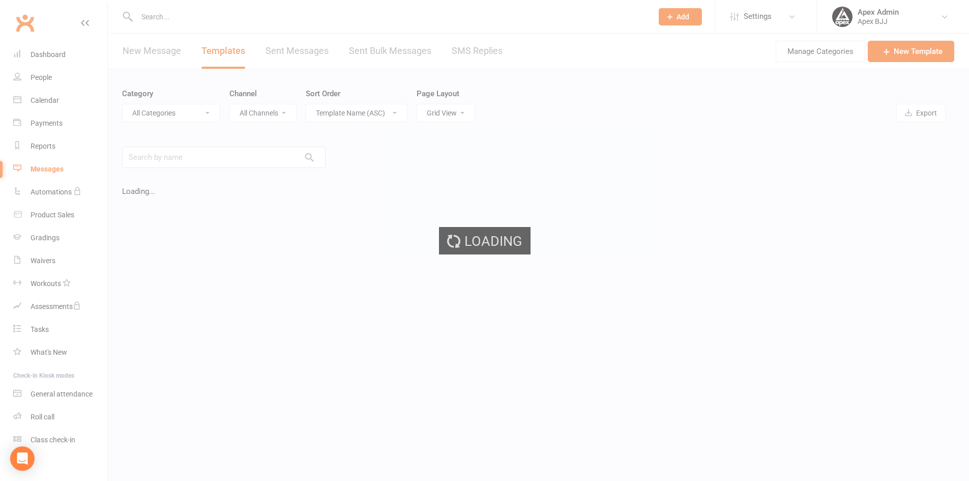
click at [293, 52] on div "Loading" at bounding box center [484, 240] width 969 height 481
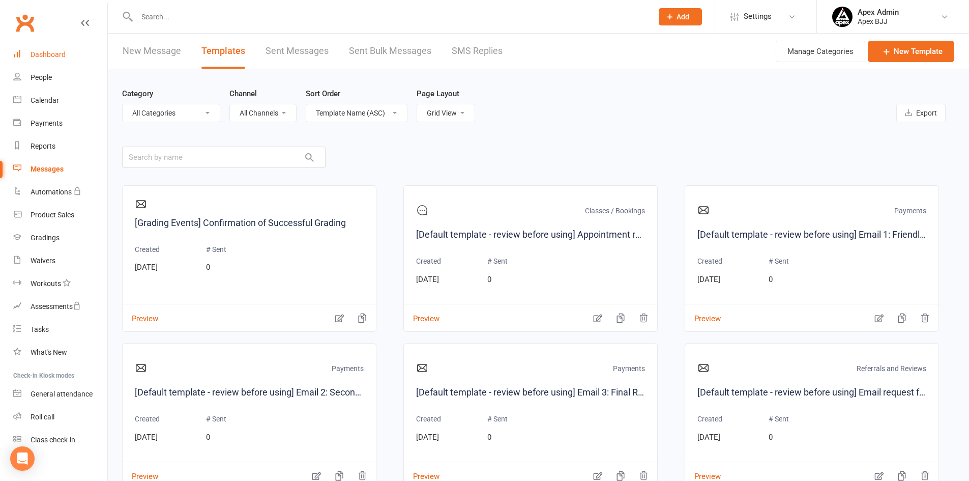
click at [60, 51] on div "Dashboard" at bounding box center [48, 54] width 35 height 8
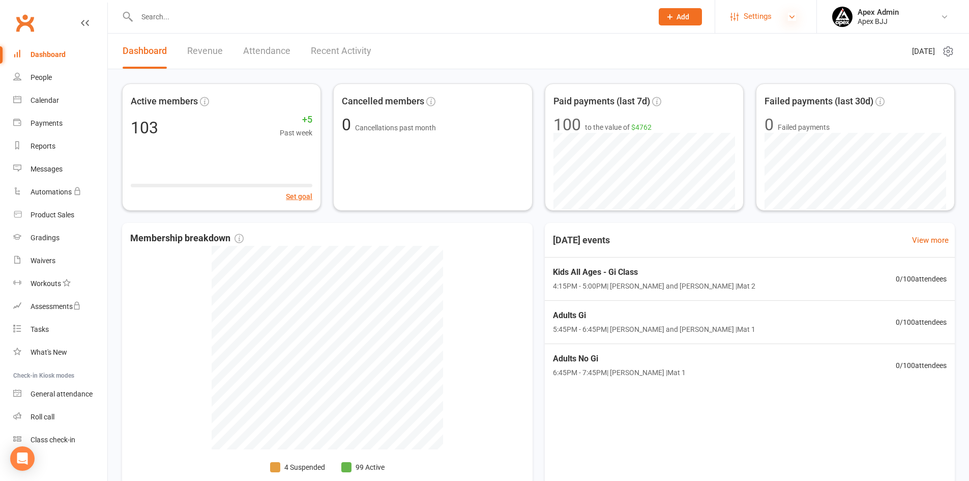
click at [793, 16] on icon at bounding box center [792, 17] width 8 height 8
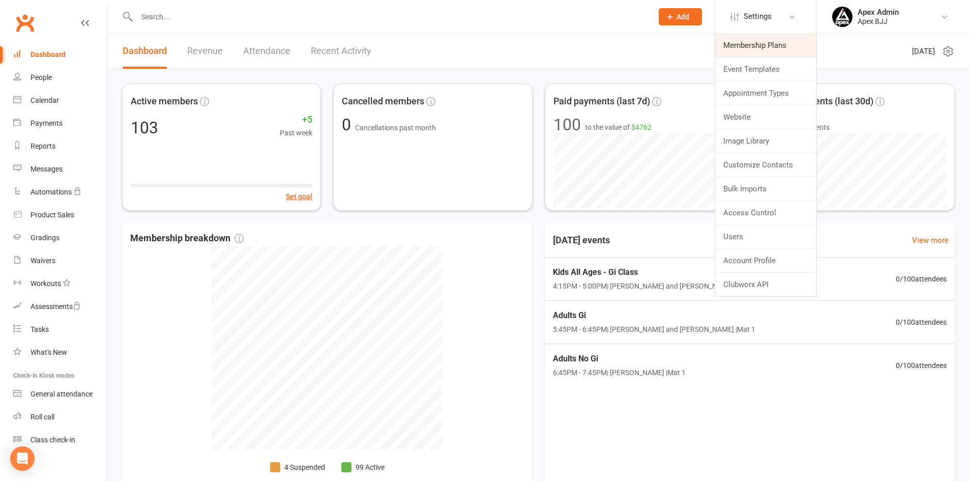
click at [769, 46] on link "Membership Plans" at bounding box center [765, 45] width 101 height 23
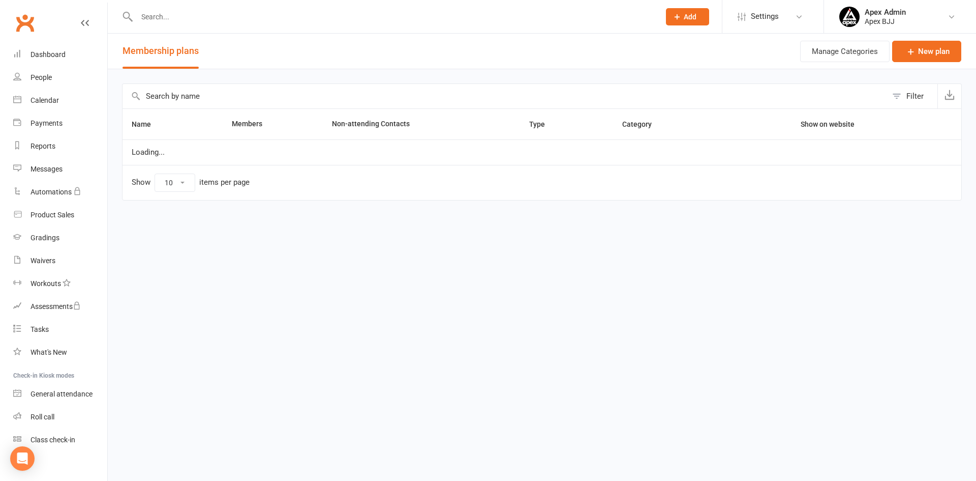
select select "100"
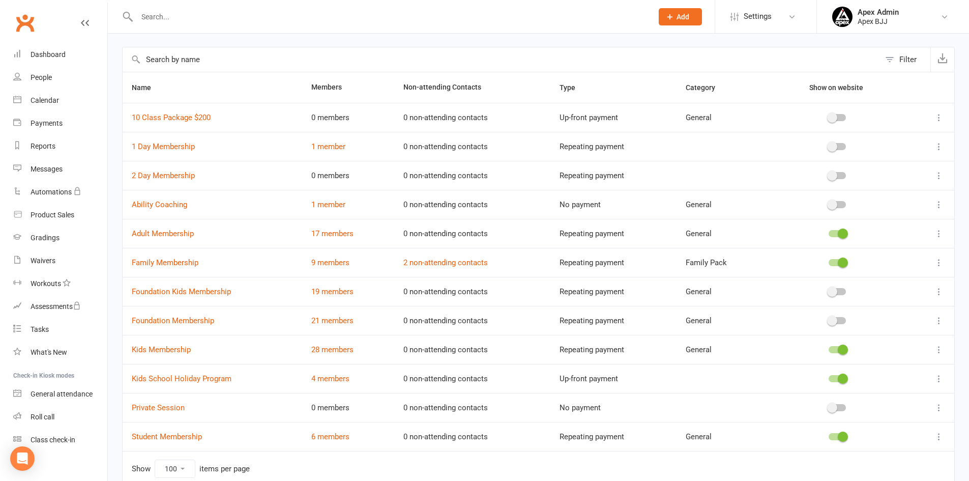
scroll to position [85, 0]
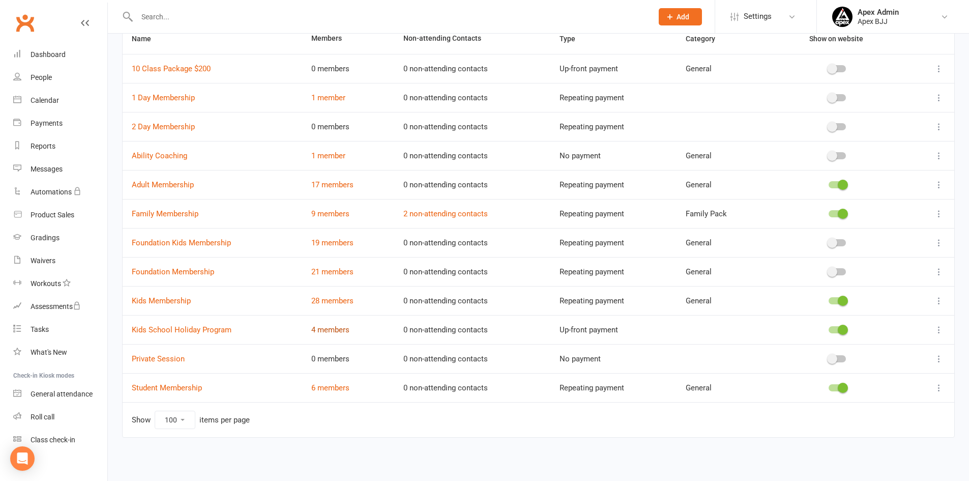
click at [330, 331] on link "4 members" at bounding box center [330, 329] width 38 height 9
